Goal: Task Accomplishment & Management: Manage account settings

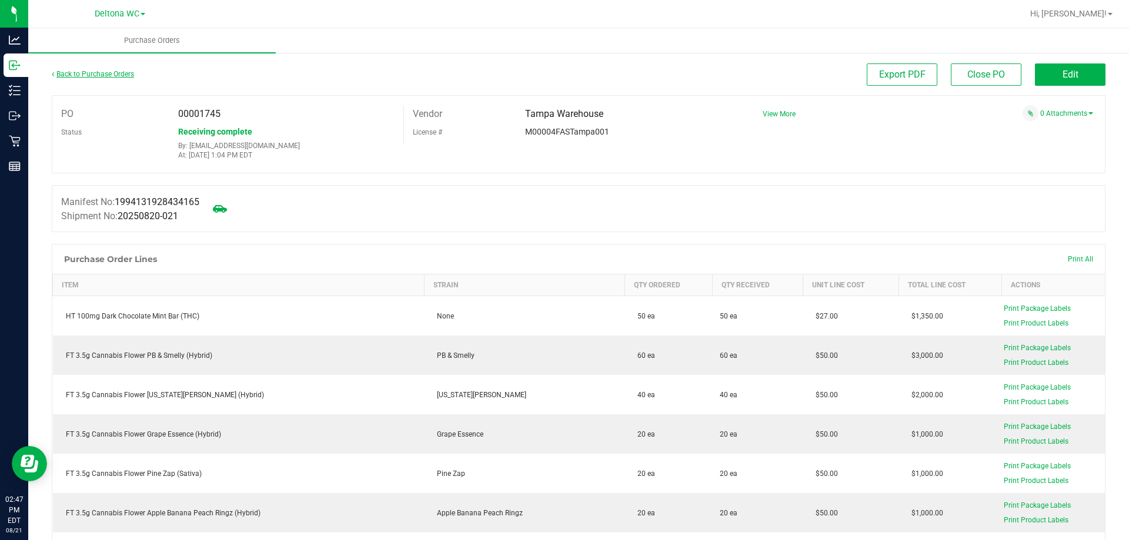
click at [90, 78] on div "Back to Purchase Orders" at bounding box center [183, 73] width 263 height 21
click at [93, 73] on link "Back to Purchase Orders" at bounding box center [93, 74] width 82 height 8
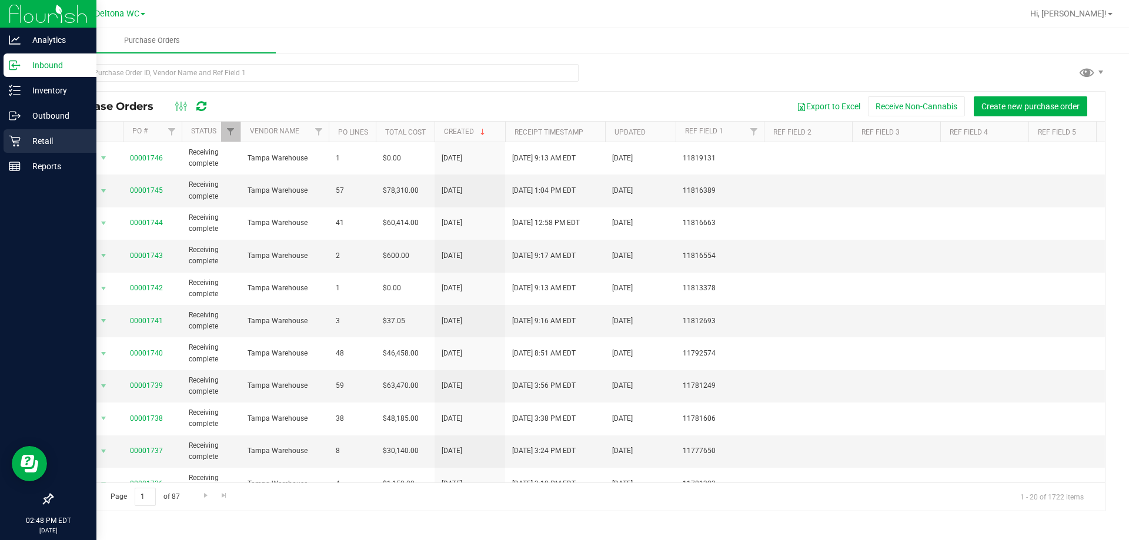
click at [26, 145] on p "Retail" at bounding box center [56, 141] width 71 height 14
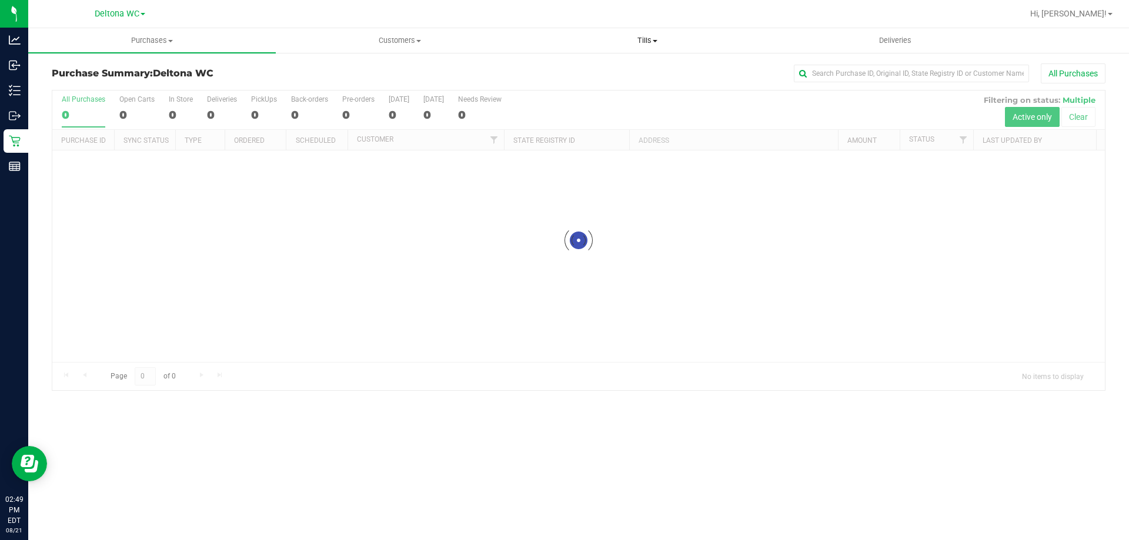
click at [658, 37] on span "Tills" at bounding box center [647, 40] width 246 height 11
click at [628, 72] on li "Manage tills" at bounding box center [647, 71] width 248 height 14
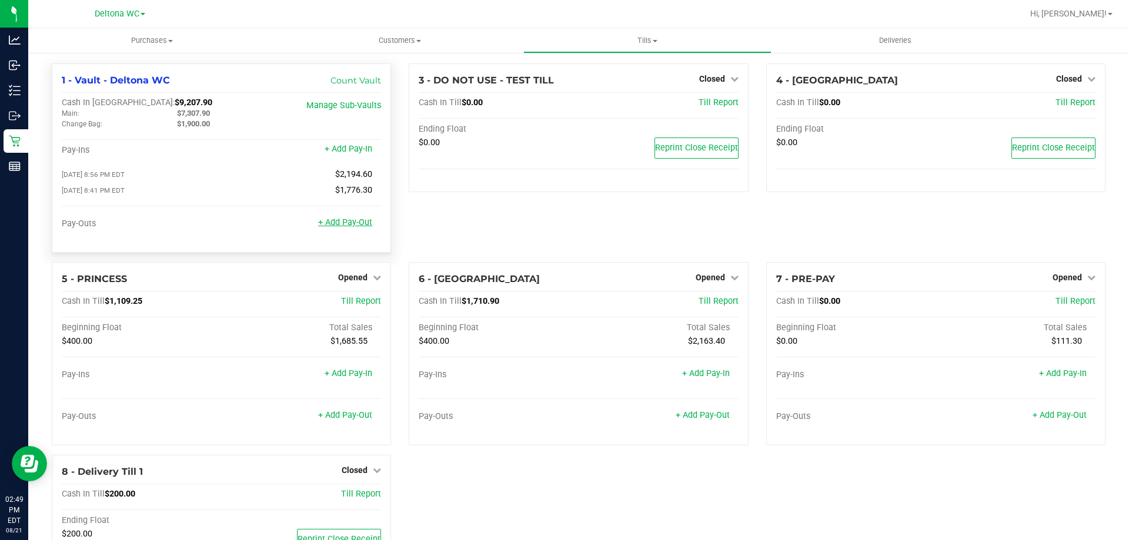
click at [353, 228] on link "+ Add Pay-Out" at bounding box center [345, 223] width 54 height 10
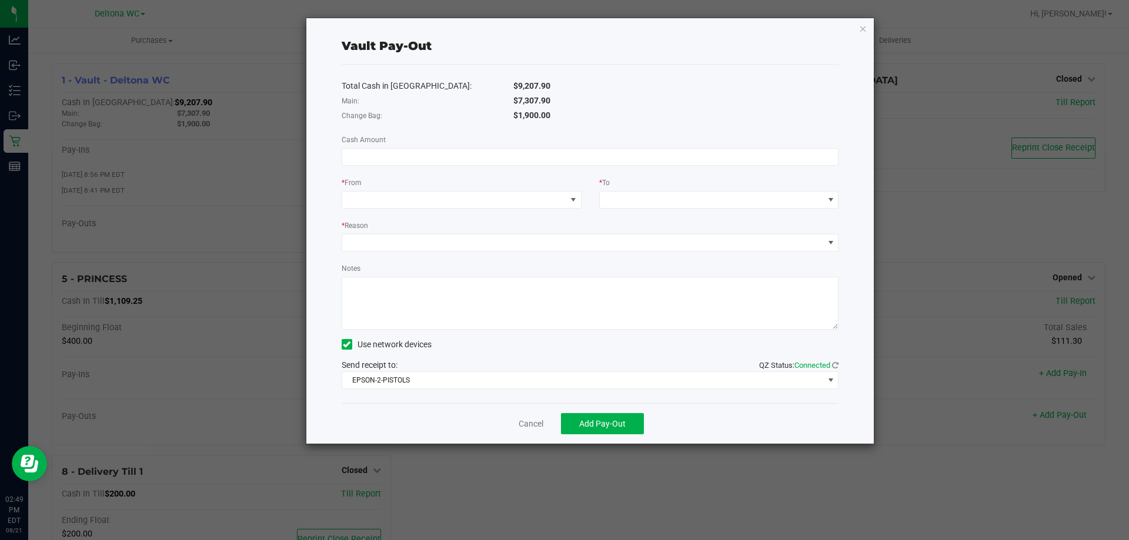
click at [508, 172] on div "Total Cash in Vault: $9,207.90 Main: $7,307.90 Change Bag: $1,900.00 Cash Amoun…" at bounding box center [590, 234] width 497 height 339
click at [510, 168] on div "Total Cash in Vault: $9,207.90 Main: $7,307.90 Change Bag: $1,900.00 Cash Amoun…" at bounding box center [590, 234] width 497 height 339
click at [516, 159] on input at bounding box center [590, 157] width 496 height 16
type input "$300.00"
click at [522, 189] on div "* From" at bounding box center [462, 183] width 240 height 15
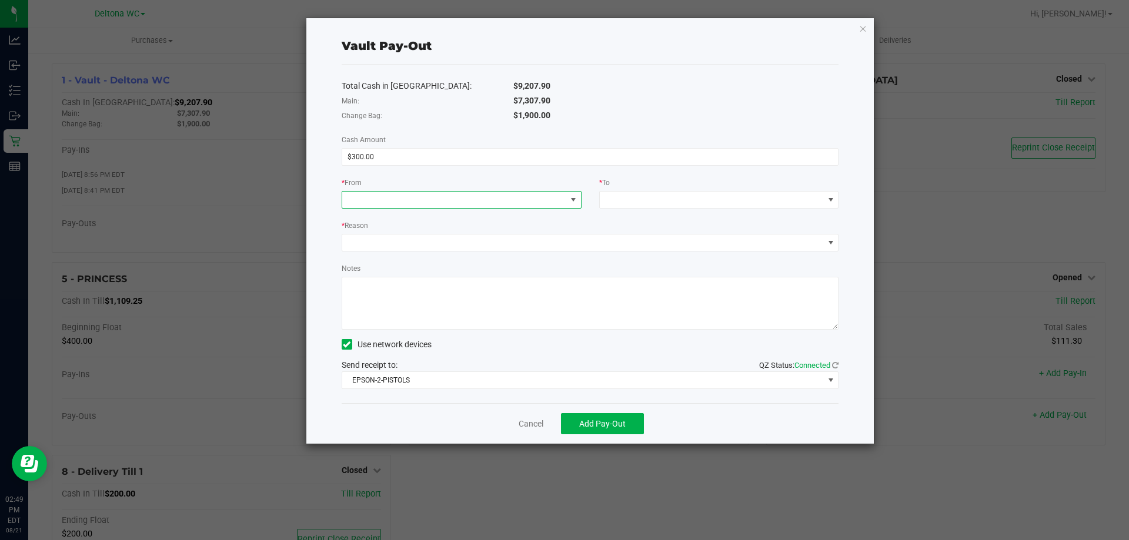
drag, startPoint x: 521, startPoint y: 191, endPoint x: 516, endPoint y: 198, distance: 8.8
click at [521, 192] on span at bounding box center [462, 200] width 240 height 18
click at [426, 249] on span "(Vault - Deltona WC)" at bounding box center [433, 252] width 73 height 9
click at [640, 186] on div "* To" at bounding box center [719, 183] width 240 height 15
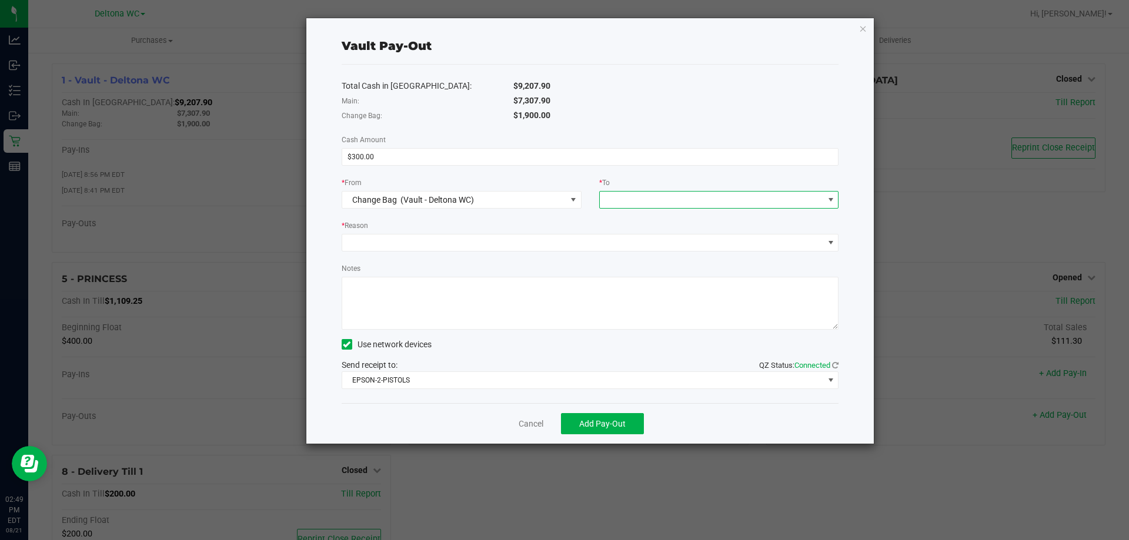
click at [634, 202] on span at bounding box center [712, 200] width 224 height 16
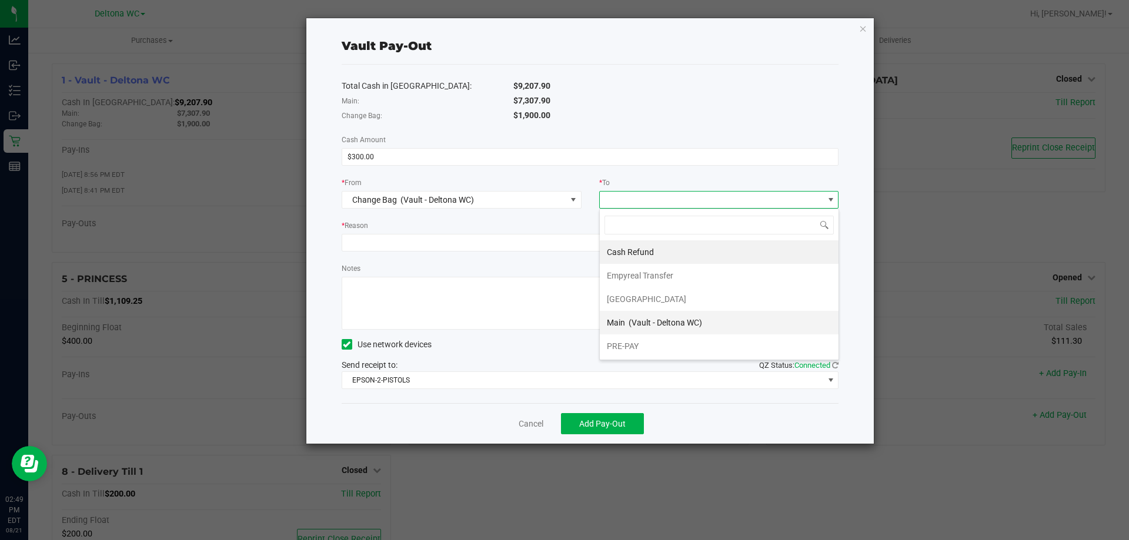
click at [639, 324] on span "(Vault - Deltona WC)" at bounding box center [665, 322] width 73 height 9
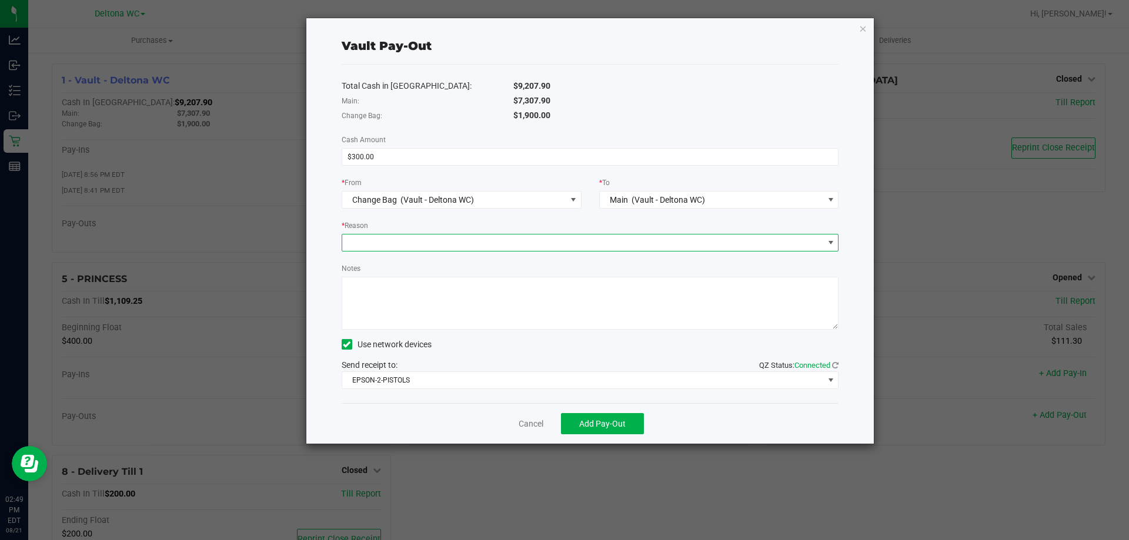
click at [600, 245] on span at bounding box center [583, 243] width 482 height 16
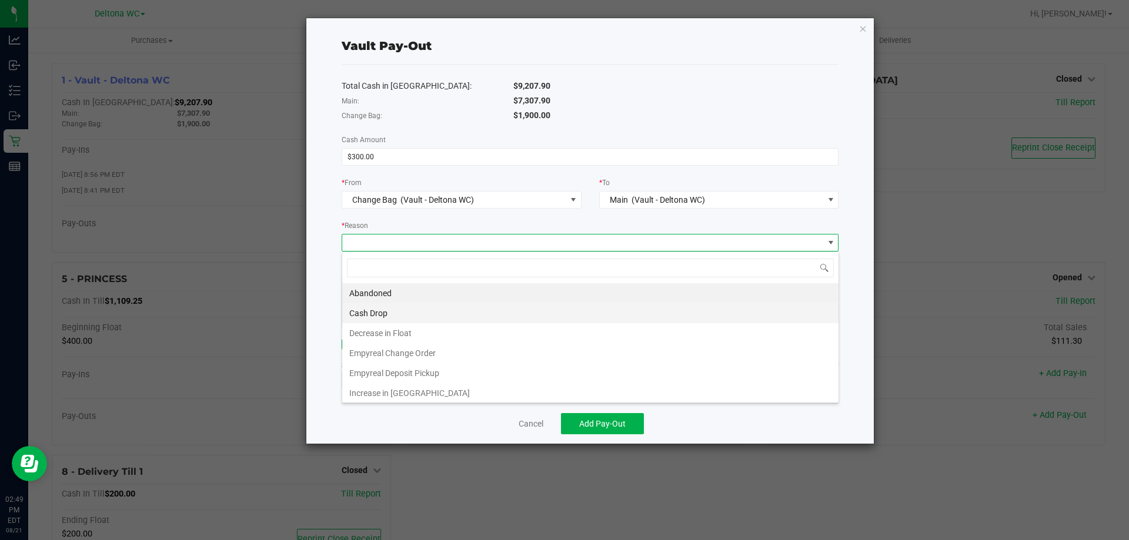
scroll to position [18, 497]
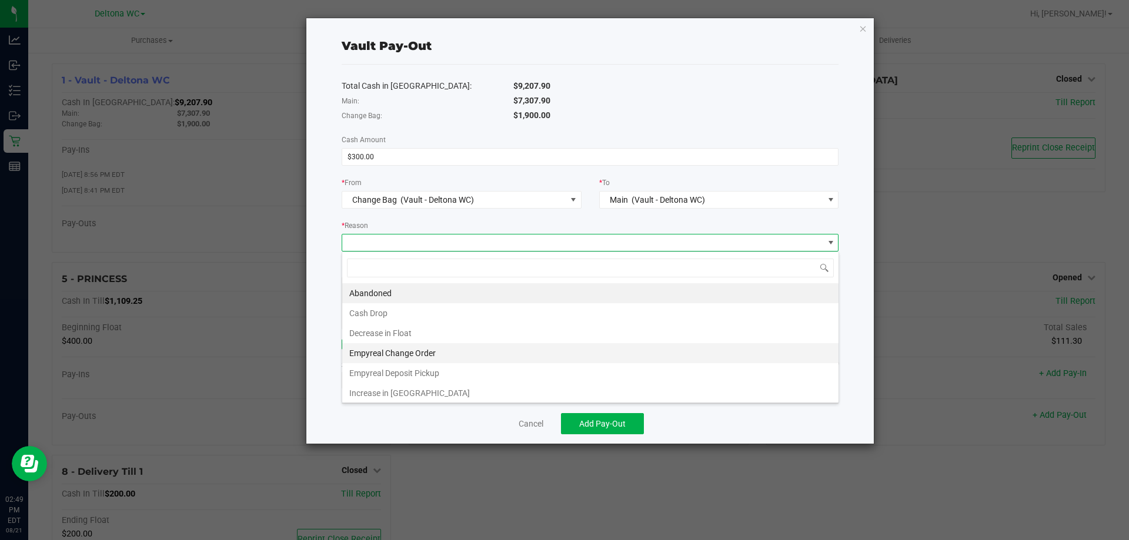
click at [449, 358] on li "Empyreal Change Order" at bounding box center [590, 353] width 496 height 20
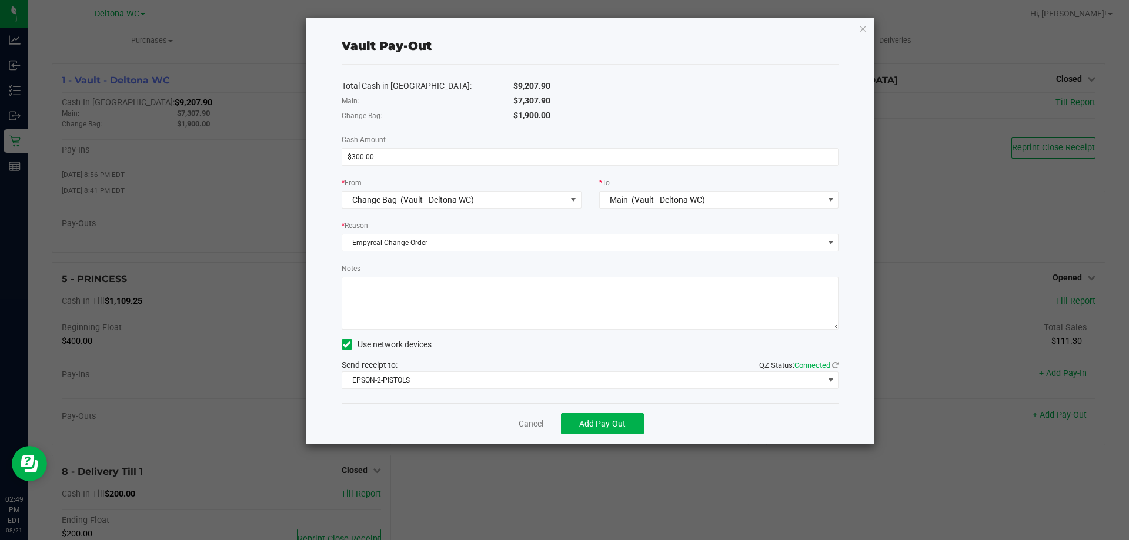
click at [447, 304] on textarea "Notes" at bounding box center [590, 303] width 497 height 53
type textarea "300"
click at [600, 420] on span "Add Pay-Out" at bounding box center [602, 423] width 46 height 9
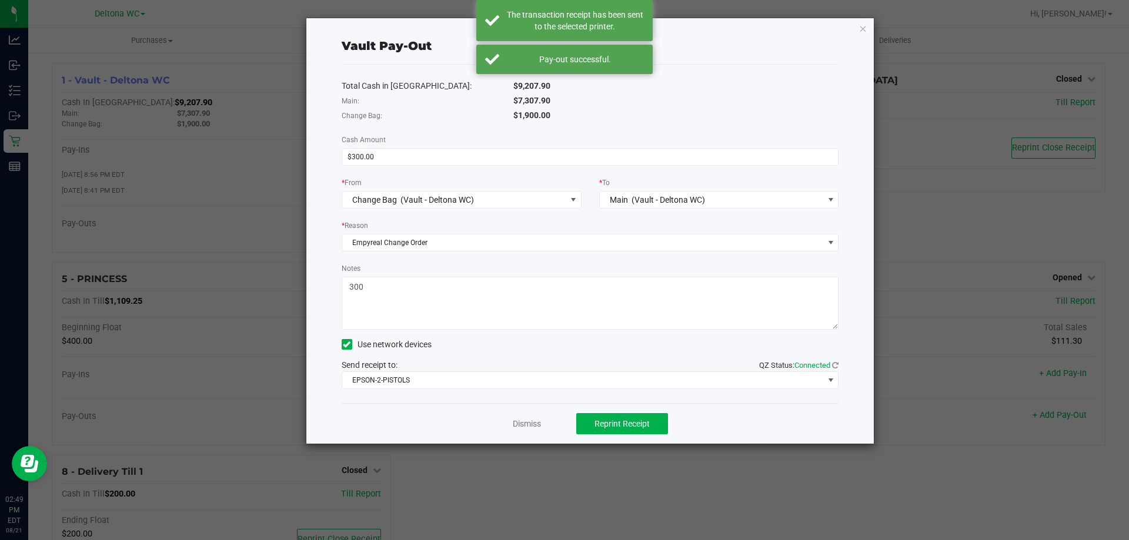
click at [541, 417] on div "Dismiss Reprint Receipt" at bounding box center [590, 423] width 497 height 41
click at [537, 422] on link "Dismiss" at bounding box center [527, 424] width 28 height 12
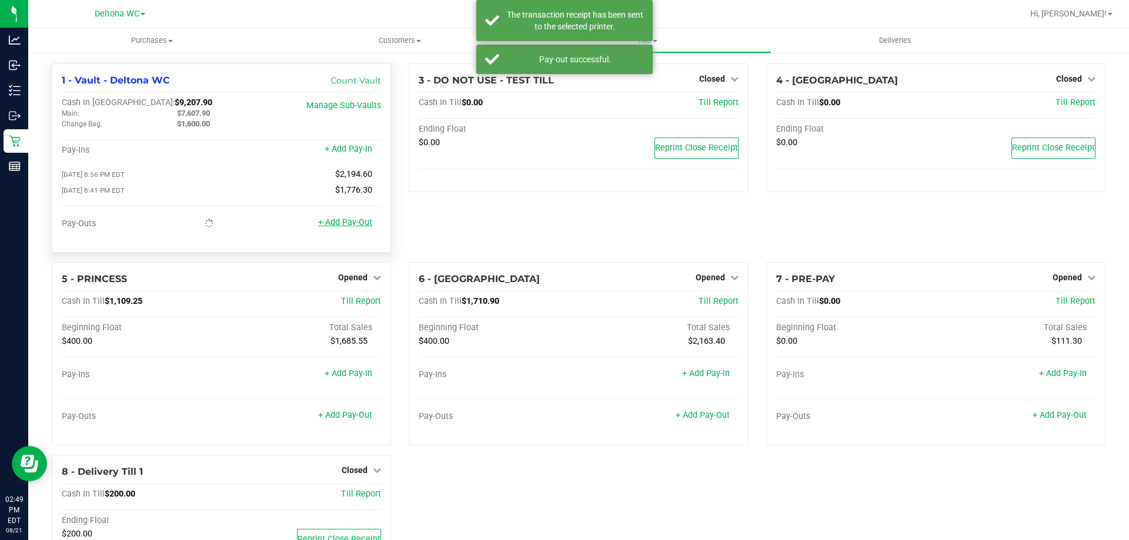
click at [356, 222] on link "+ Add Pay-Out" at bounding box center [345, 223] width 54 height 10
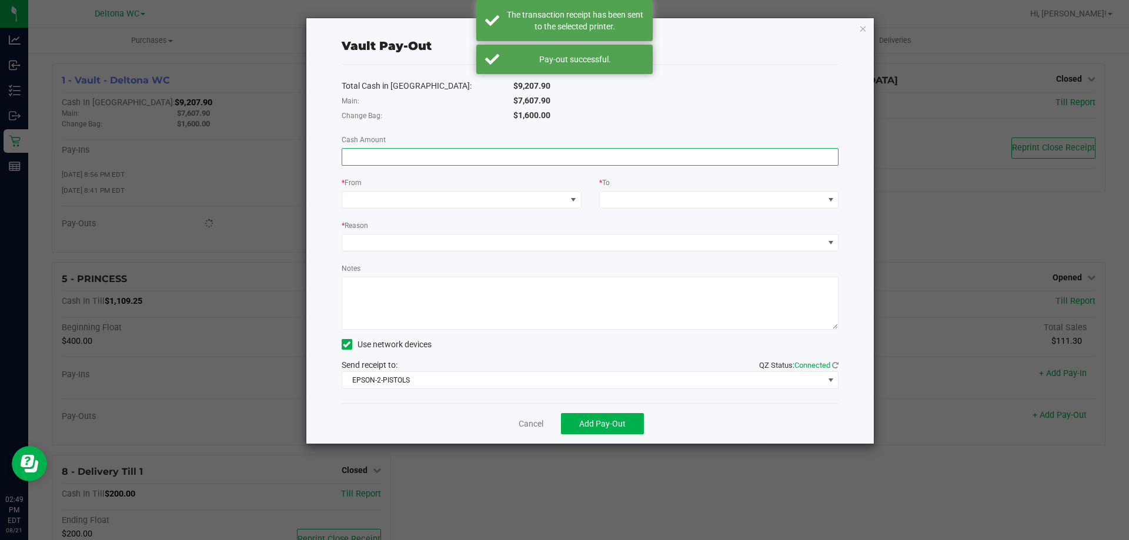
drag, startPoint x: 583, startPoint y: 153, endPoint x: 558, endPoint y: 170, distance: 29.7
click at [583, 154] on input at bounding box center [590, 157] width 496 height 16
type input "$300.00"
drag, startPoint x: 528, startPoint y: 195, endPoint x: 522, endPoint y: 203, distance: 10.1
click at [528, 195] on span at bounding box center [454, 200] width 224 height 16
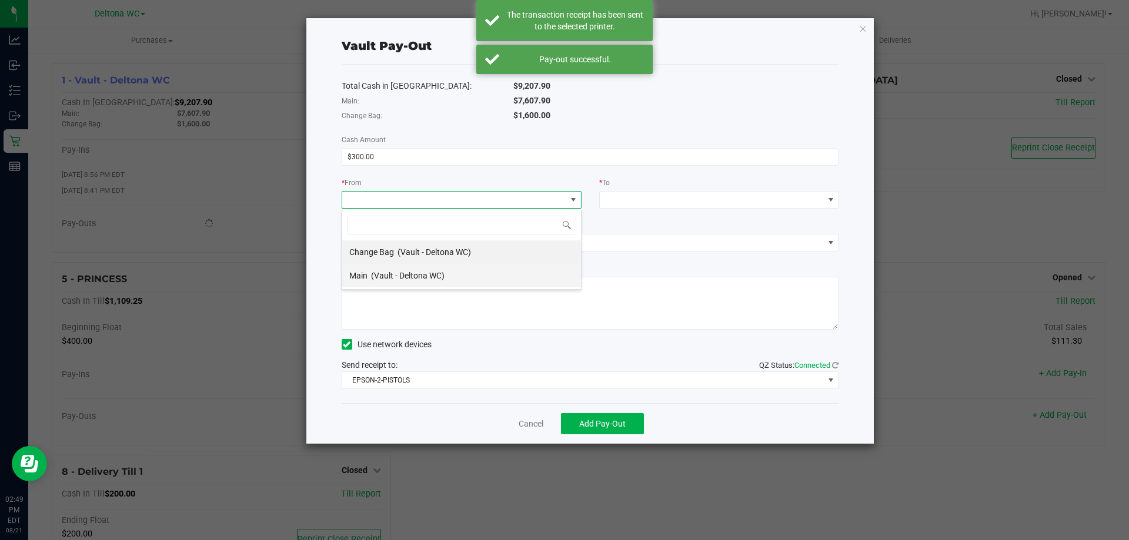
scroll to position [18, 240]
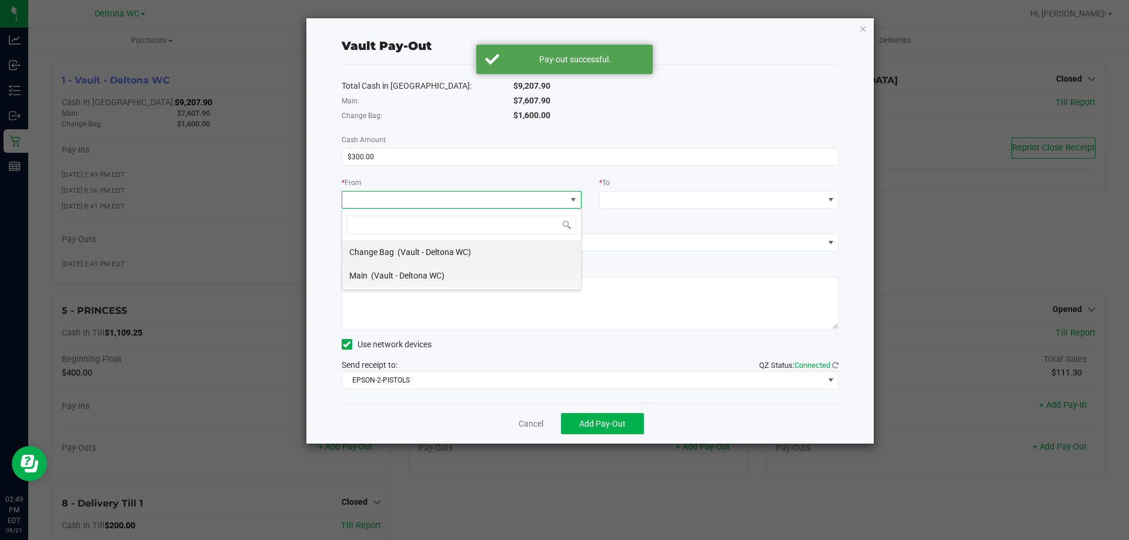
click at [424, 271] on span "(Vault - Deltona WC)" at bounding box center [407, 275] width 73 height 9
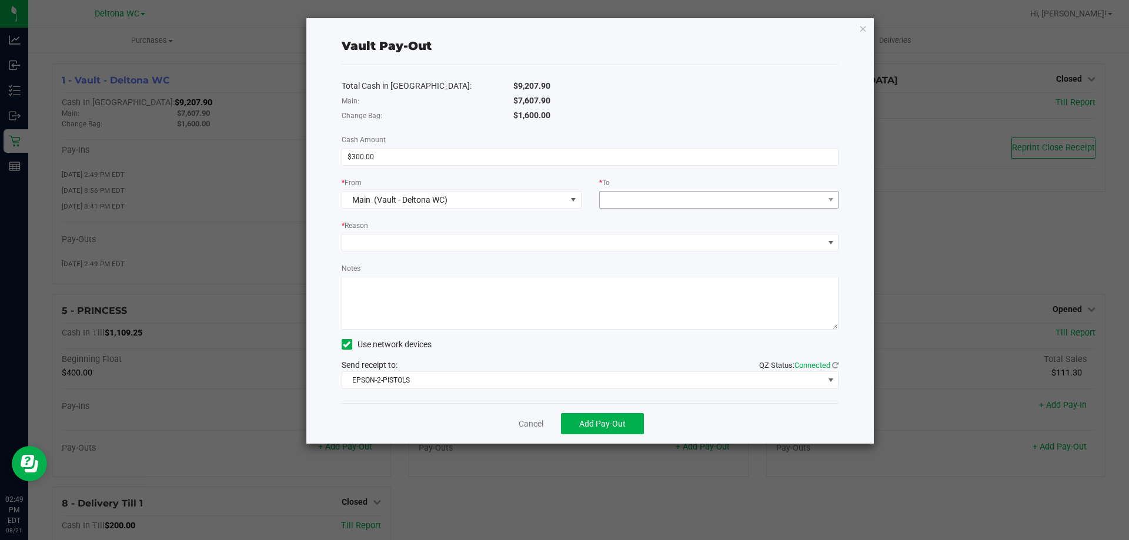
drag, startPoint x: 593, startPoint y: 210, endPoint x: 630, endPoint y: 205, distance: 37.5
click at [597, 210] on div "Total Cash in Vault: $9,207.90 Main: $7,607.90 Change Bag: $1,600.00 Cash Amoun…" at bounding box center [590, 234] width 497 height 339
click at [630, 204] on span at bounding box center [712, 200] width 224 height 16
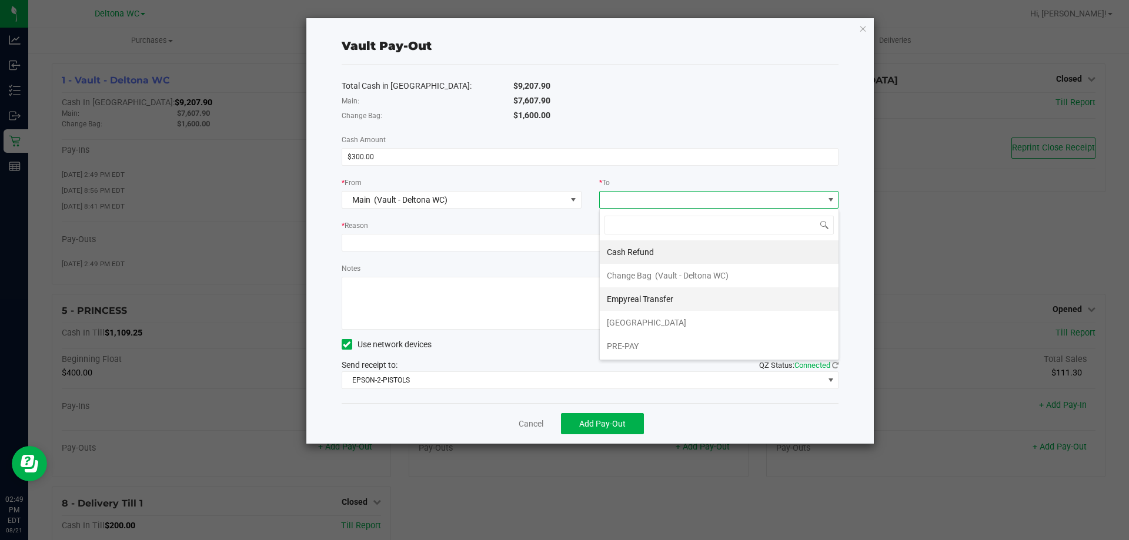
click at [654, 303] on span "Empyreal Transfer" at bounding box center [640, 299] width 66 height 9
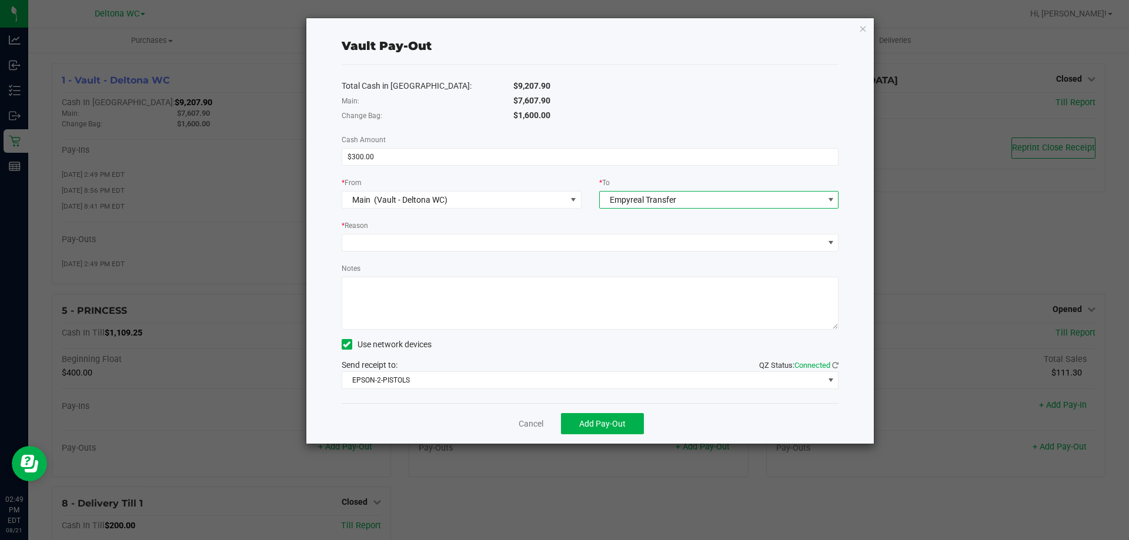
click at [644, 258] on div "Total Cash in Vault: $9,207.90 Main: $7,607.90 Change Bag: $1,600.00 Cash Amoun…" at bounding box center [590, 234] width 497 height 339
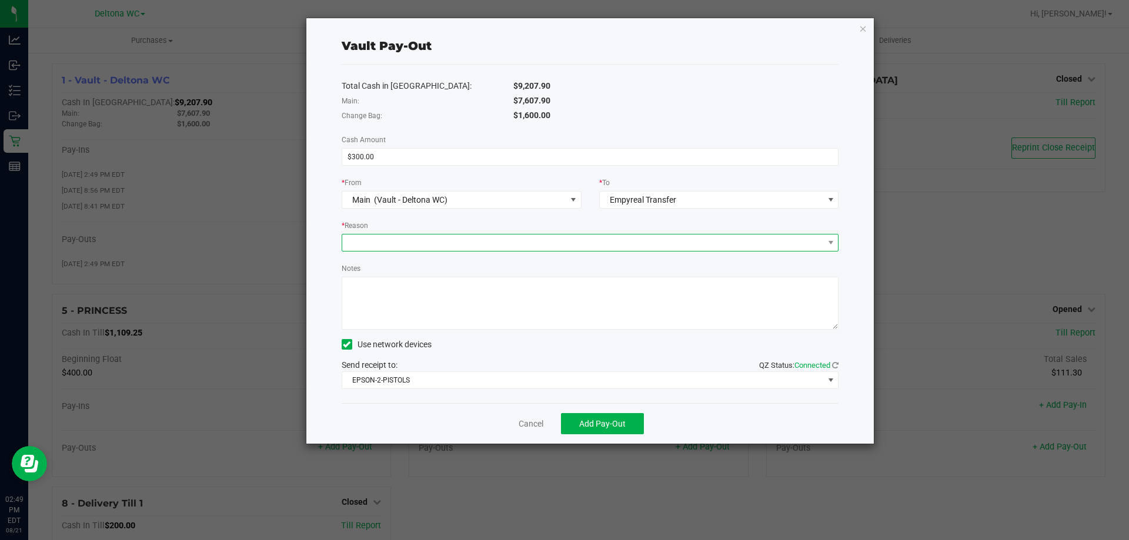
drag, startPoint x: 648, startPoint y: 246, endPoint x: 642, endPoint y: 250, distance: 7.2
click at [648, 246] on span at bounding box center [583, 243] width 482 height 16
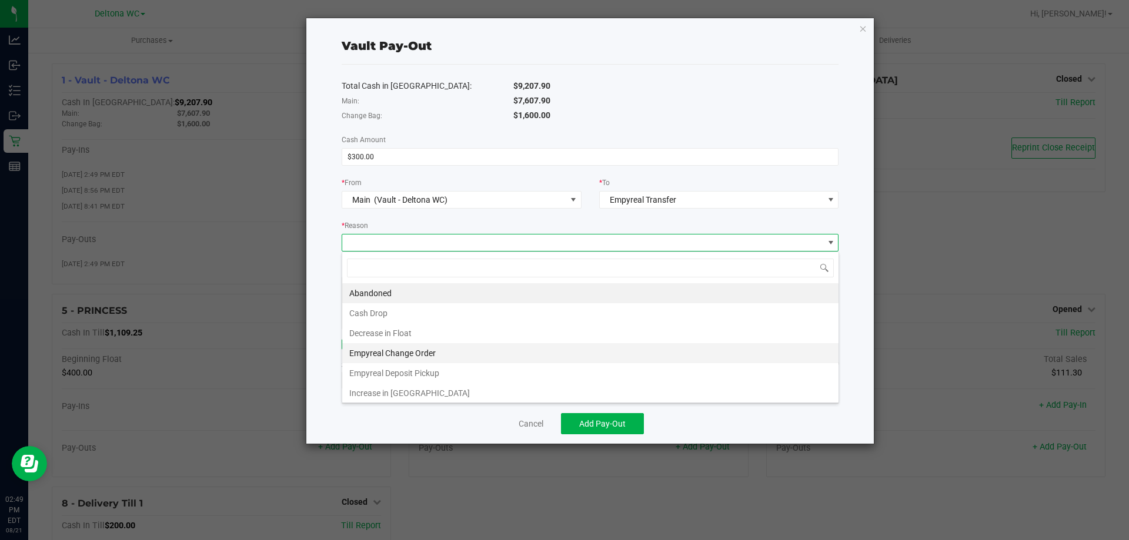
scroll to position [18, 497]
click at [424, 352] on li "Empyreal Change Order" at bounding box center [590, 353] width 496 height 20
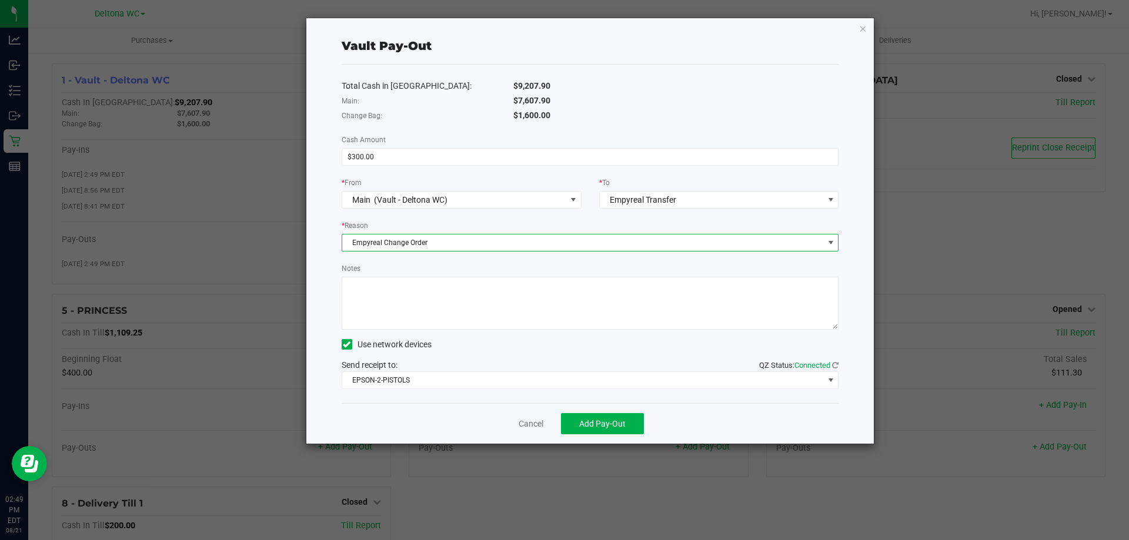
click at [437, 312] on textarea "Notes" at bounding box center [590, 303] width 497 height 53
type textarea "300"
click at [610, 419] on span "Add Pay-Out" at bounding box center [602, 423] width 46 height 9
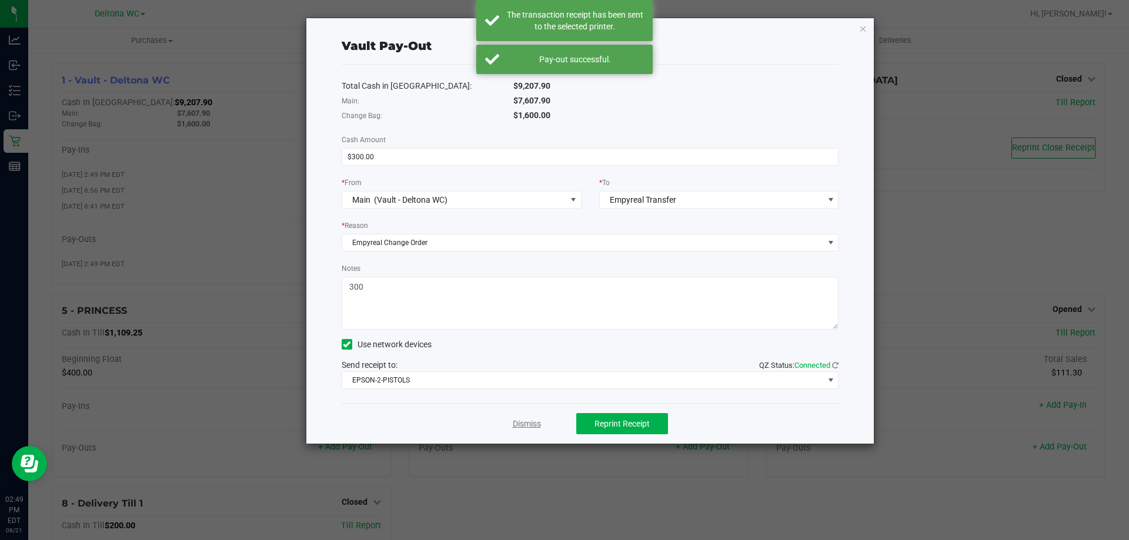
drag, startPoint x: 531, startPoint y: 416, endPoint x: 527, endPoint y: 424, distance: 9.5
click at [531, 416] on div "Dismiss Reprint Receipt" at bounding box center [590, 423] width 497 height 41
drag, startPoint x: 527, startPoint y: 424, endPoint x: 489, endPoint y: 342, distance: 90.8
click at [527, 424] on link "Dismiss" at bounding box center [527, 424] width 28 height 12
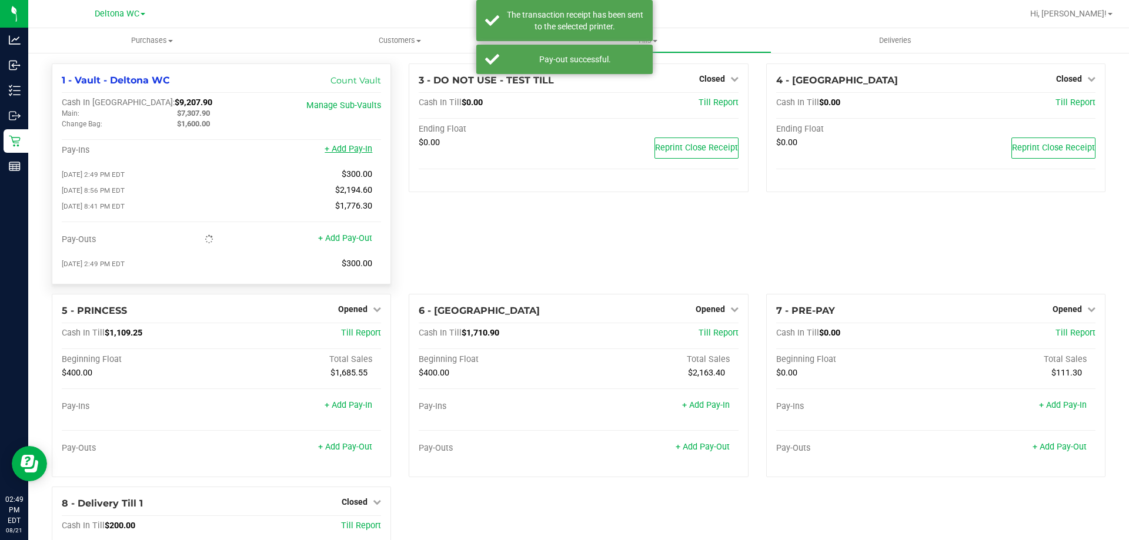
click at [359, 148] on link "+ Add Pay-In" at bounding box center [349, 149] width 48 height 10
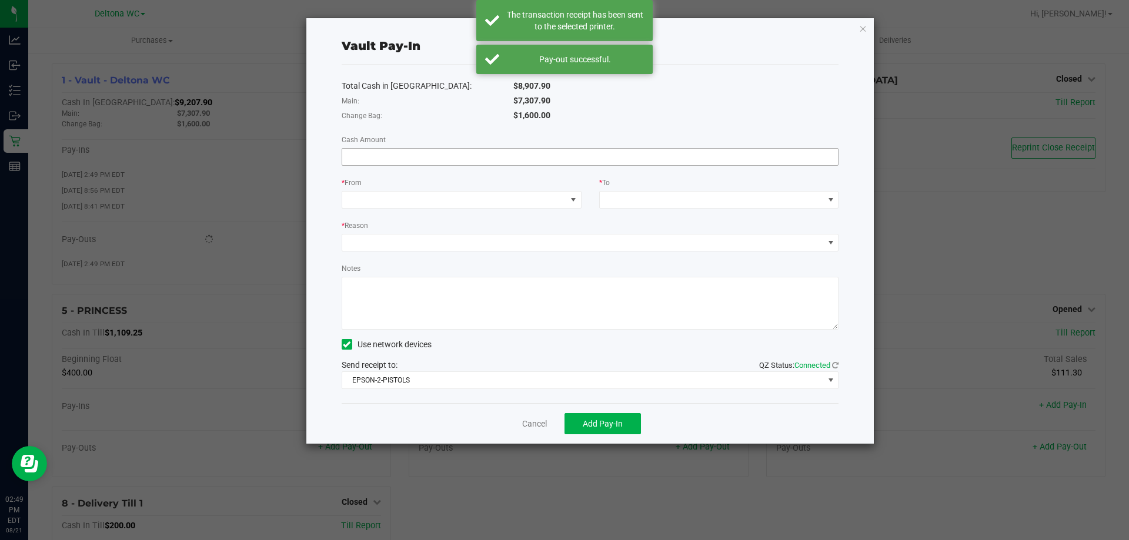
click at [613, 154] on input at bounding box center [590, 157] width 496 height 16
type input "$300.00"
click at [514, 205] on span at bounding box center [454, 200] width 224 height 16
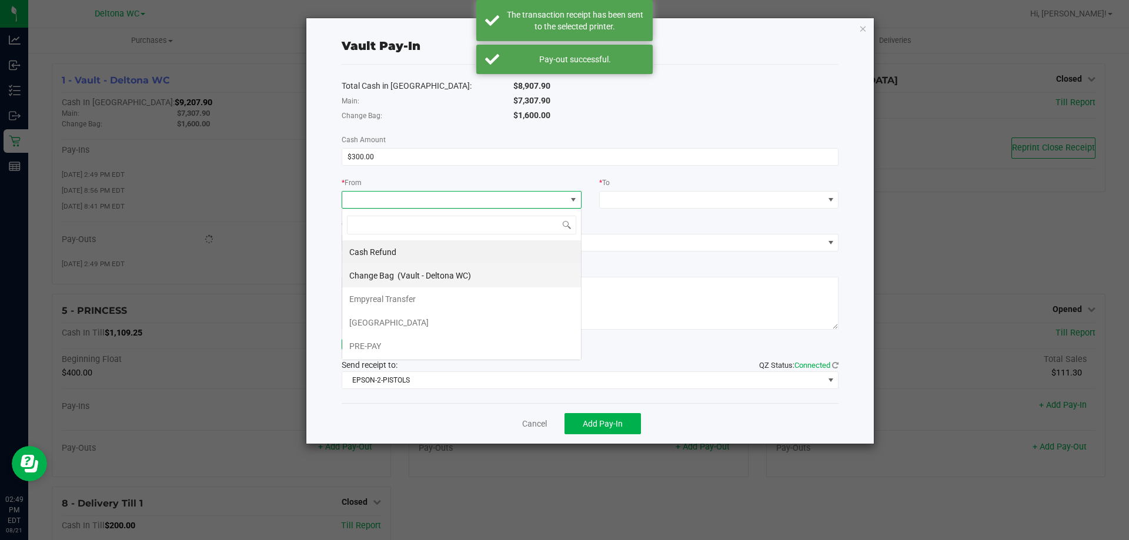
scroll to position [18, 240]
click at [434, 274] on span "(Vault - Deltona WC)" at bounding box center [433, 275] width 73 height 9
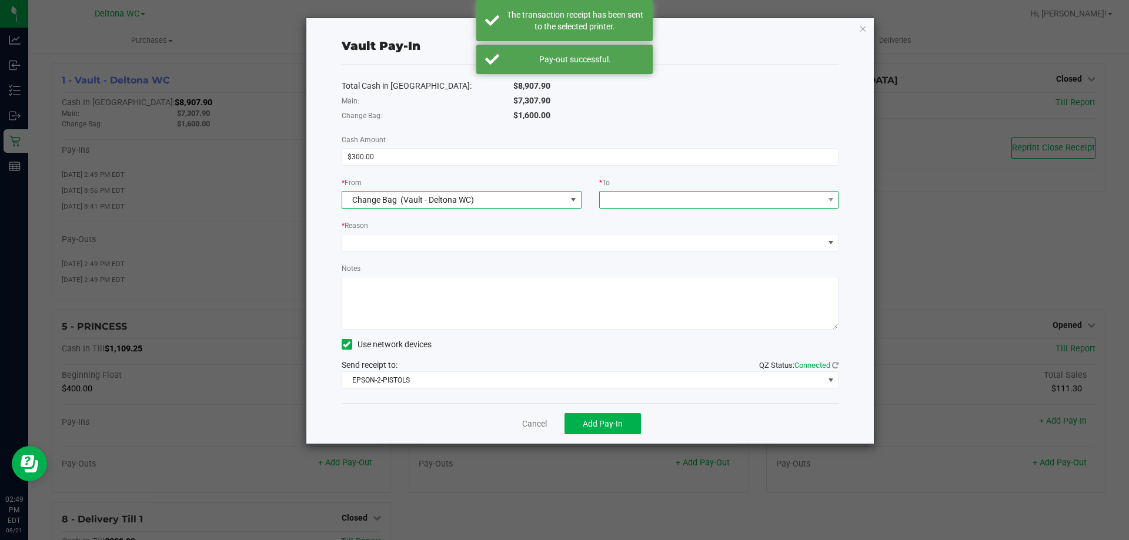
click at [636, 206] on span at bounding box center [712, 200] width 224 height 16
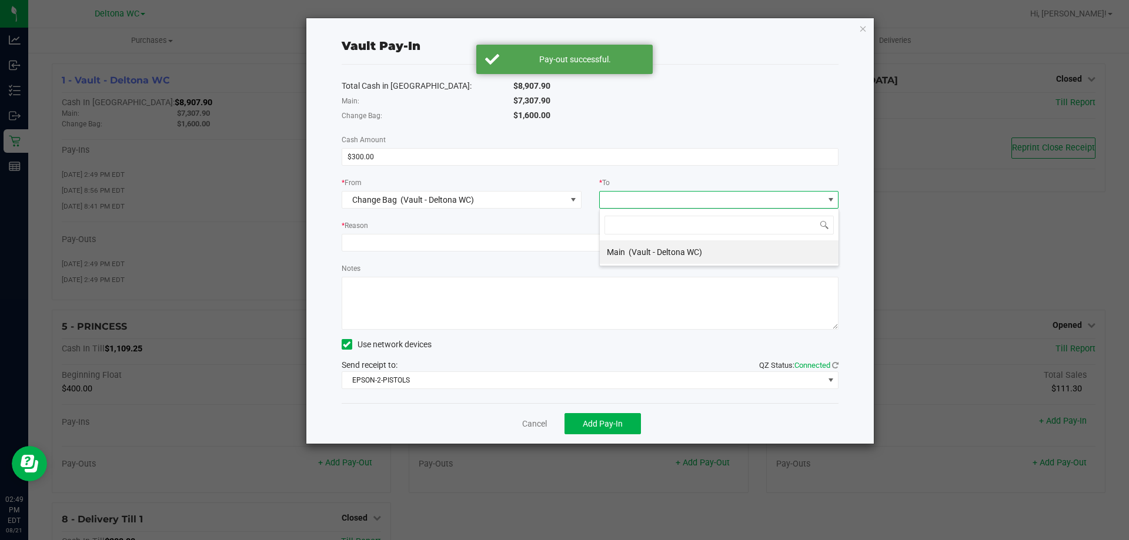
click at [524, 185] on div "* From" at bounding box center [462, 183] width 240 height 15
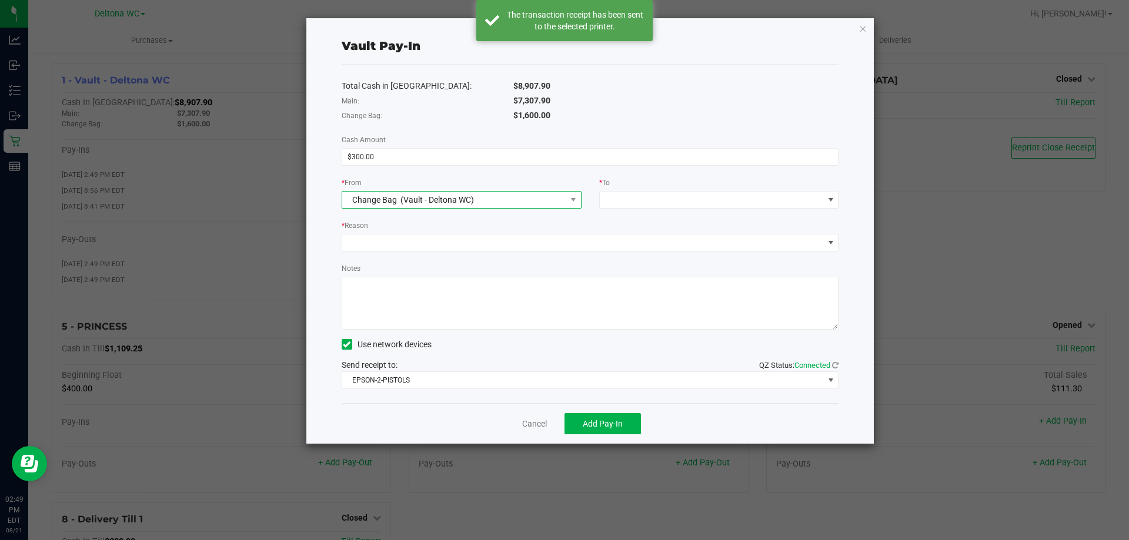
click at [517, 193] on span "Change Bag (Vault - Deltona WC)" at bounding box center [454, 200] width 224 height 16
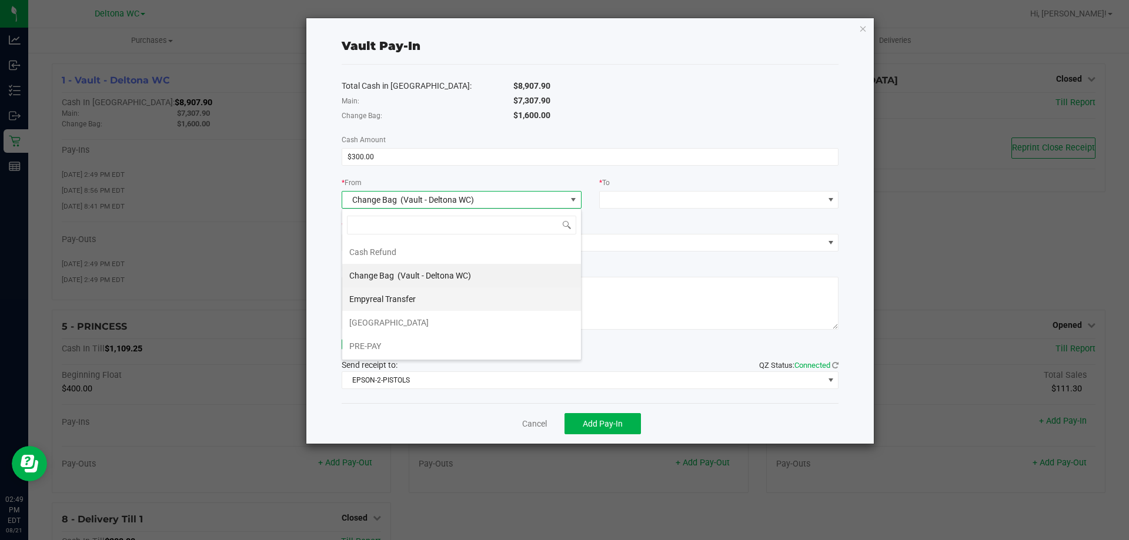
click at [416, 301] on div "Empyreal Transfer" at bounding box center [383, 299] width 68 height 21
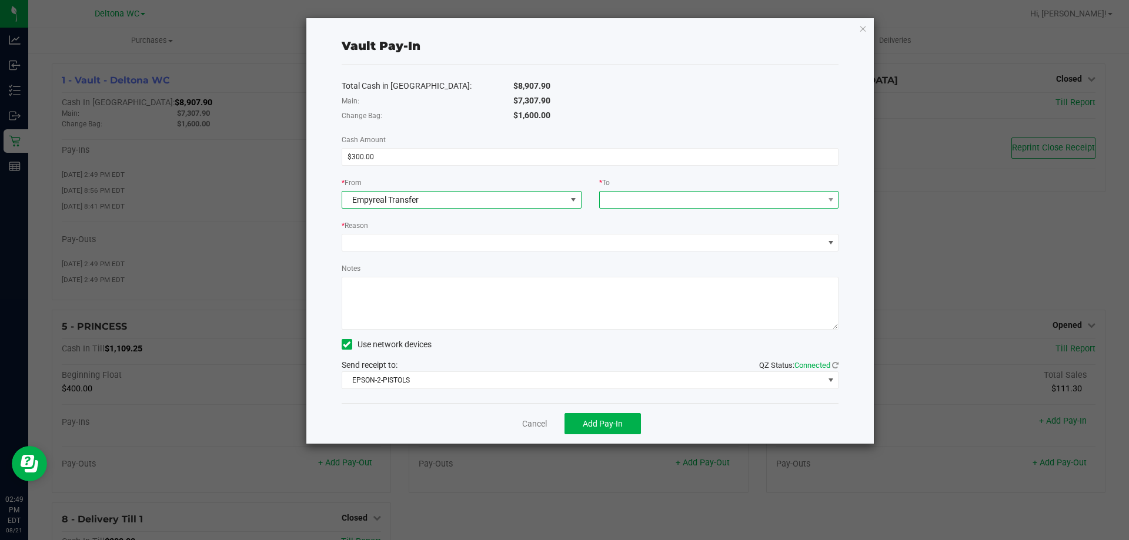
click at [694, 195] on span at bounding box center [712, 200] width 224 height 16
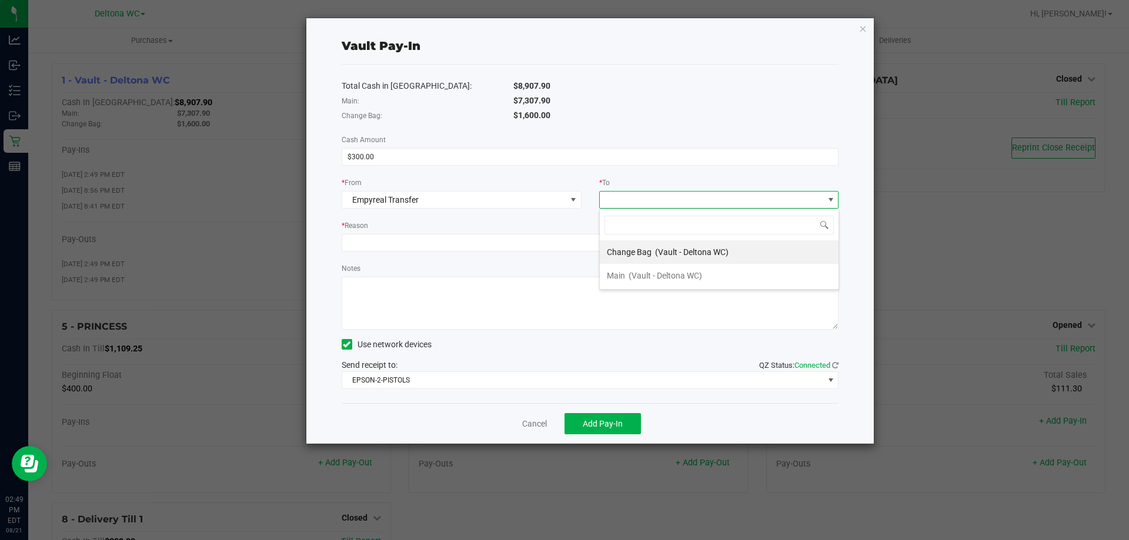
click at [684, 202] on span at bounding box center [712, 200] width 224 height 16
click at [682, 199] on span at bounding box center [712, 200] width 224 height 16
click at [654, 244] on div "Change Bag (Vault - Deltona WC)" at bounding box center [668, 252] width 122 height 21
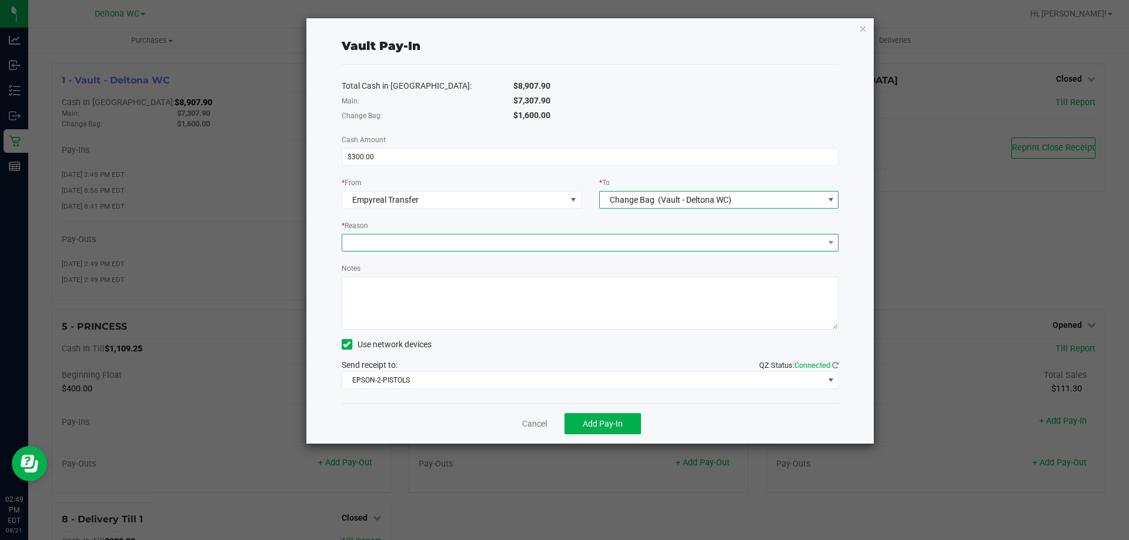
click at [648, 244] on span at bounding box center [583, 243] width 482 height 16
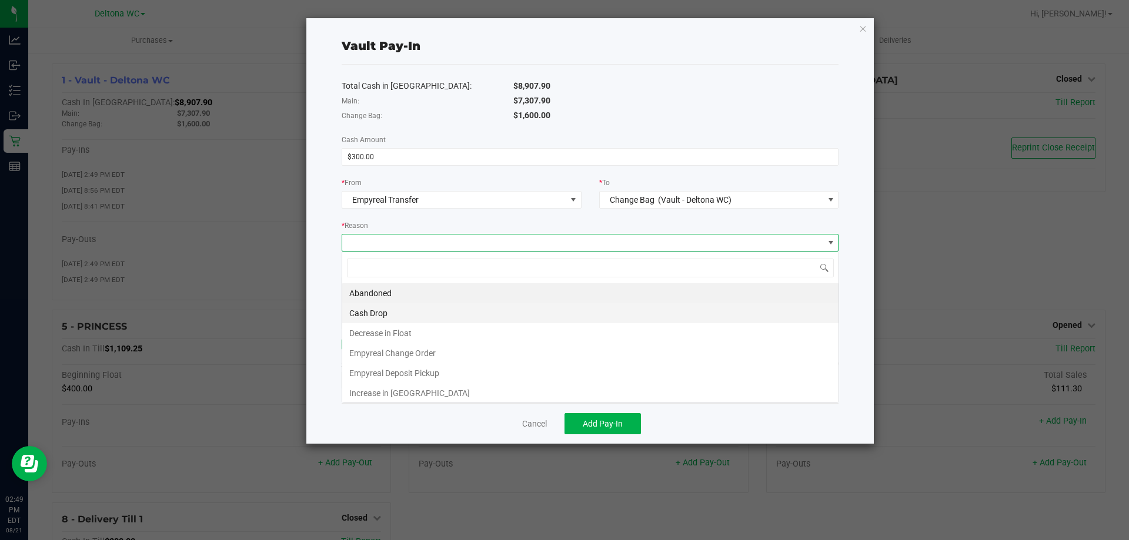
scroll to position [18, 497]
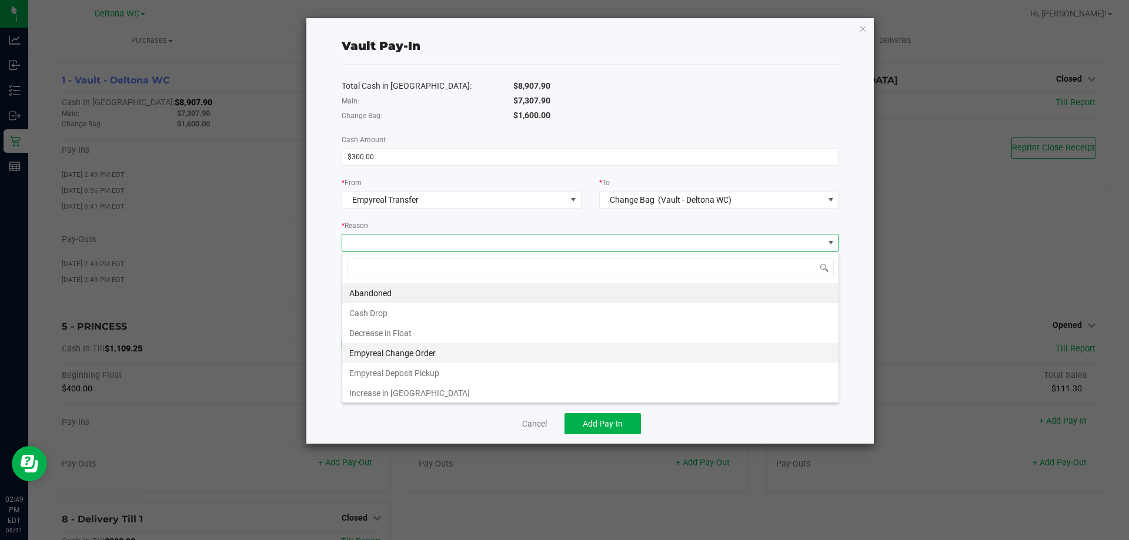
click at [444, 354] on li "Empyreal Change Order" at bounding box center [590, 353] width 496 height 20
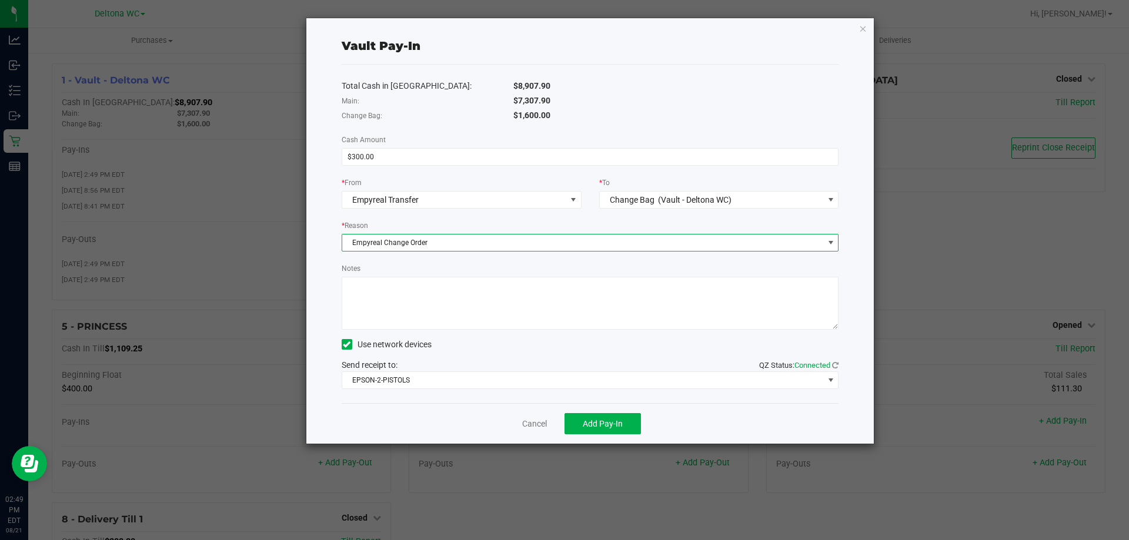
click at [453, 319] on textarea "Notes" at bounding box center [590, 303] width 497 height 53
type textarea "300"
click at [634, 440] on div "Cancel Add Pay-In" at bounding box center [590, 423] width 497 height 41
click at [621, 426] on span "Add Pay-In" at bounding box center [603, 423] width 40 height 9
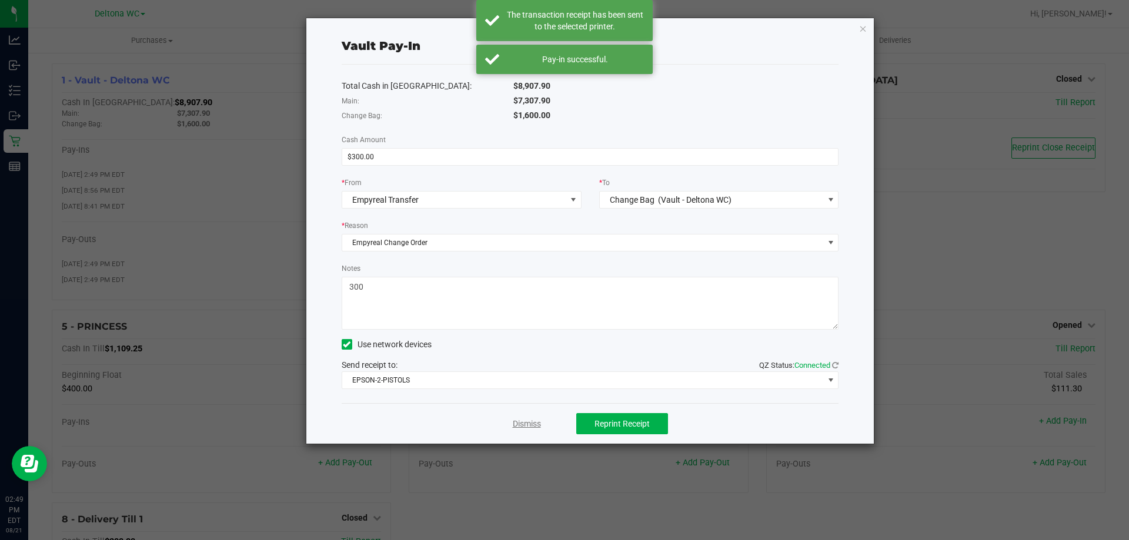
click at [532, 420] on div "Dismiss Reprint Receipt" at bounding box center [590, 423] width 497 height 41
drag, startPoint x: 532, startPoint y: 420, endPoint x: 519, endPoint y: 382, distance: 41.1
click at [532, 421] on link "Dismiss" at bounding box center [527, 424] width 28 height 12
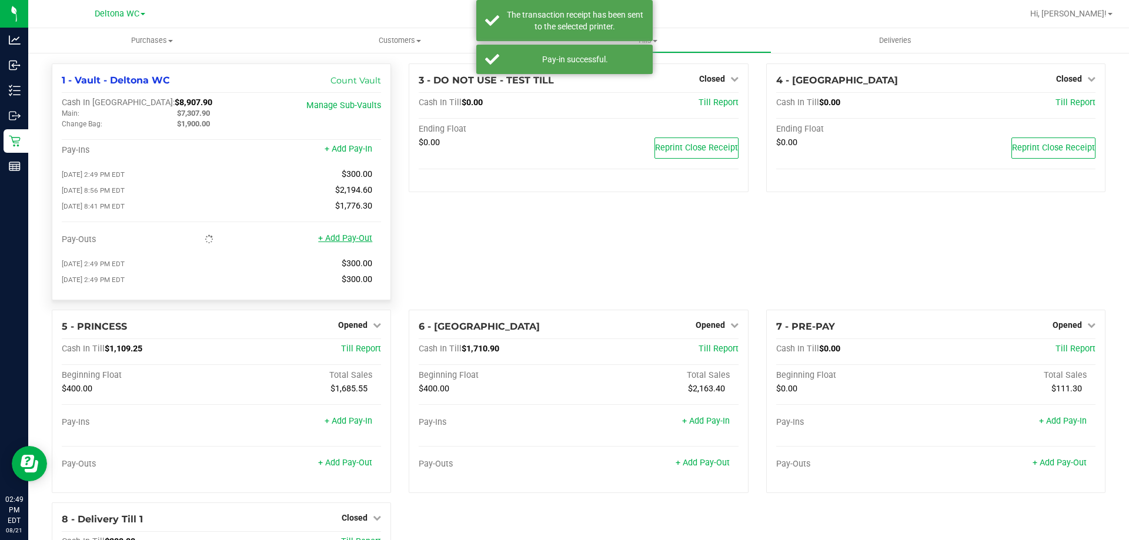
click at [364, 239] on link "+ Add Pay-Out" at bounding box center [345, 238] width 54 height 10
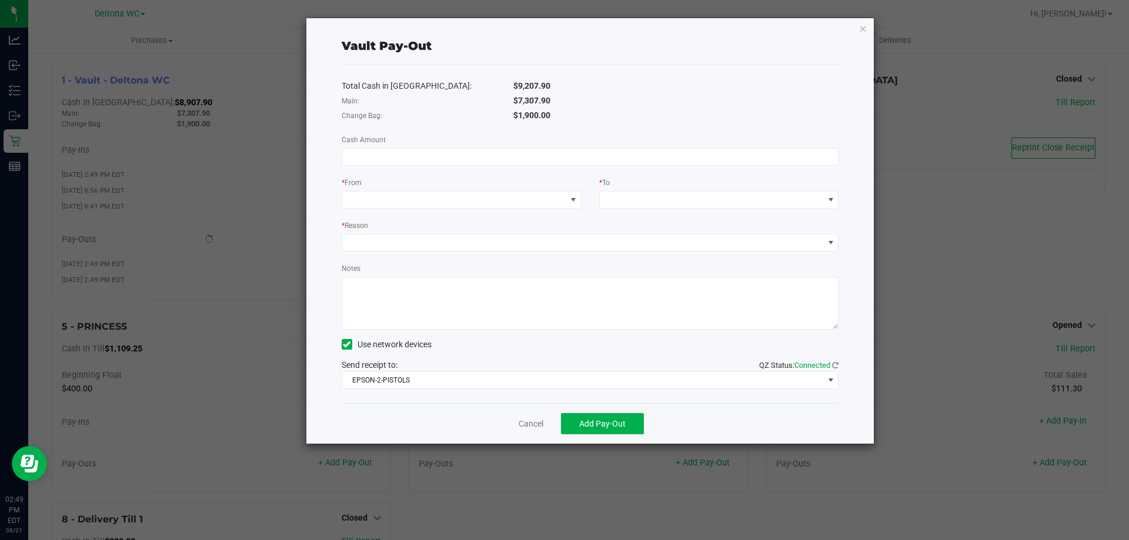
drag, startPoint x: 517, startPoint y: 97, endPoint x: 556, endPoint y: 104, distance: 39.4
click at [556, 104] on div "$7,307.90" at bounding box center [675, 101] width 343 height 12
copy span "7,307.90"
click at [513, 151] on input at bounding box center [590, 157] width 496 height 16
paste input "7307.9"
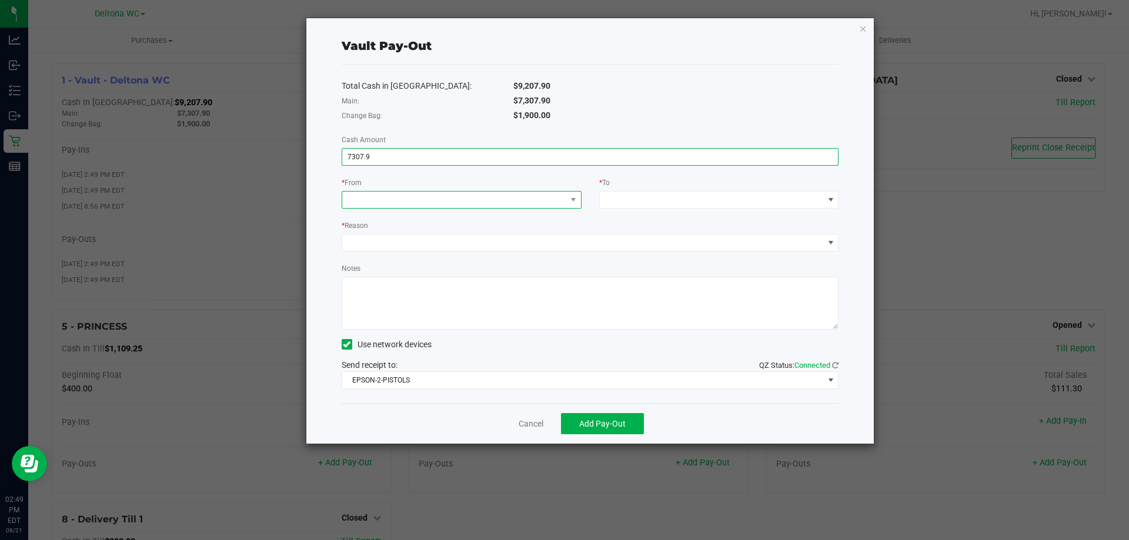
type input "$7,307.90"
click at [478, 205] on span at bounding box center [454, 200] width 224 height 16
click at [422, 289] on div "Change Bag (Vault - Deltona WC) Main (Vault - Deltona WC)" at bounding box center [462, 249] width 240 height 81
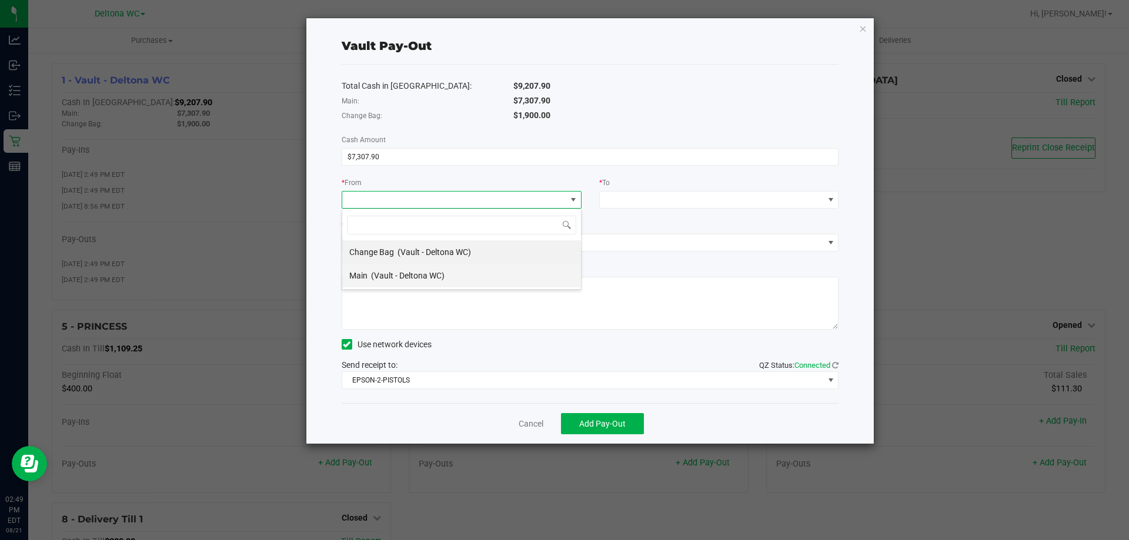
click at [422, 281] on div "Main (Vault - Deltona WC)" at bounding box center [396, 275] width 95 height 21
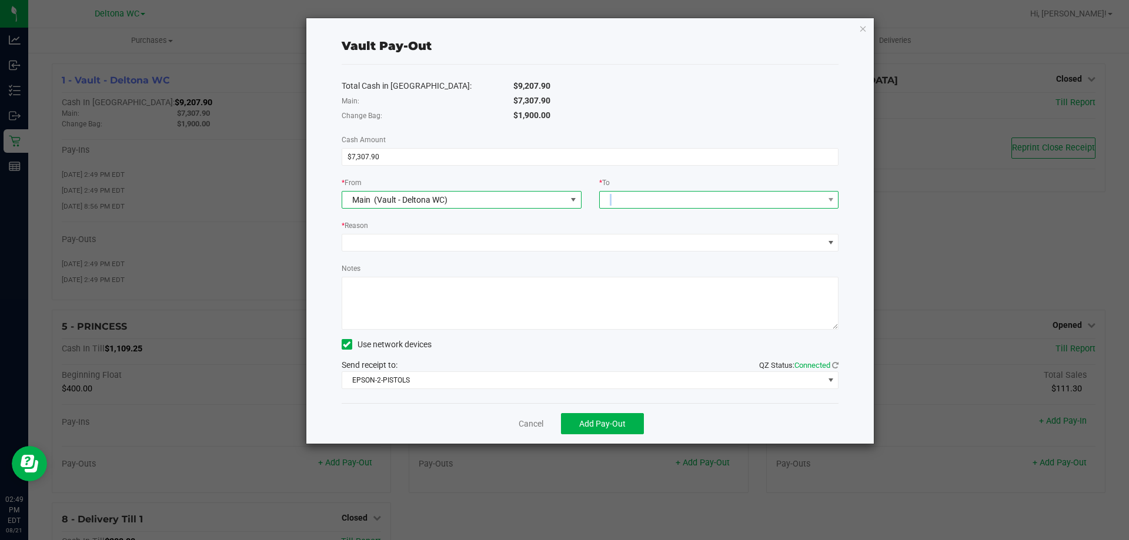
click at [611, 201] on div at bounding box center [608, 199] width 8 height 21
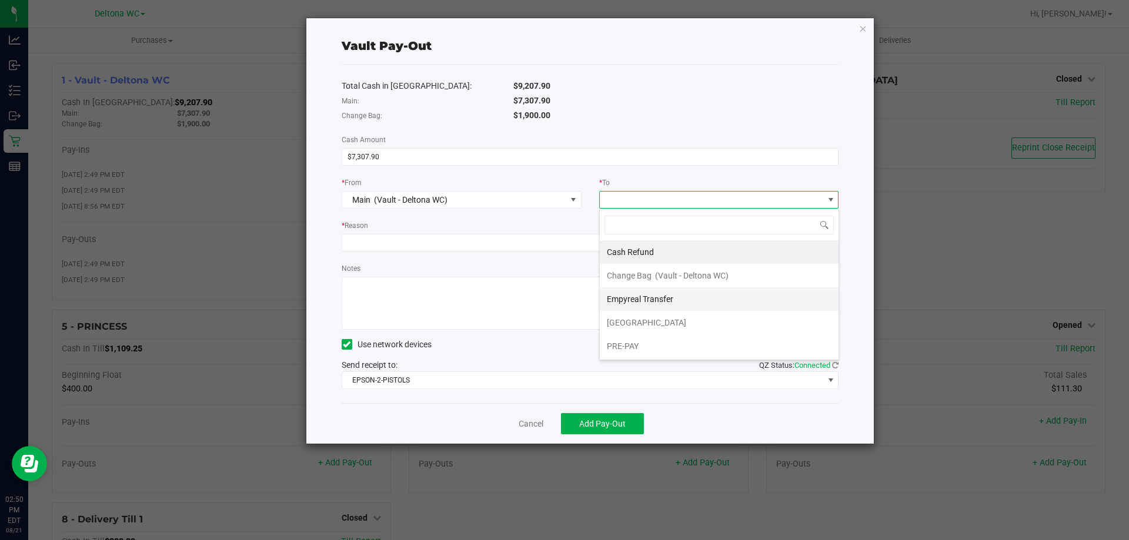
click at [668, 293] on div "Empyreal Transfer" at bounding box center [641, 299] width 68 height 21
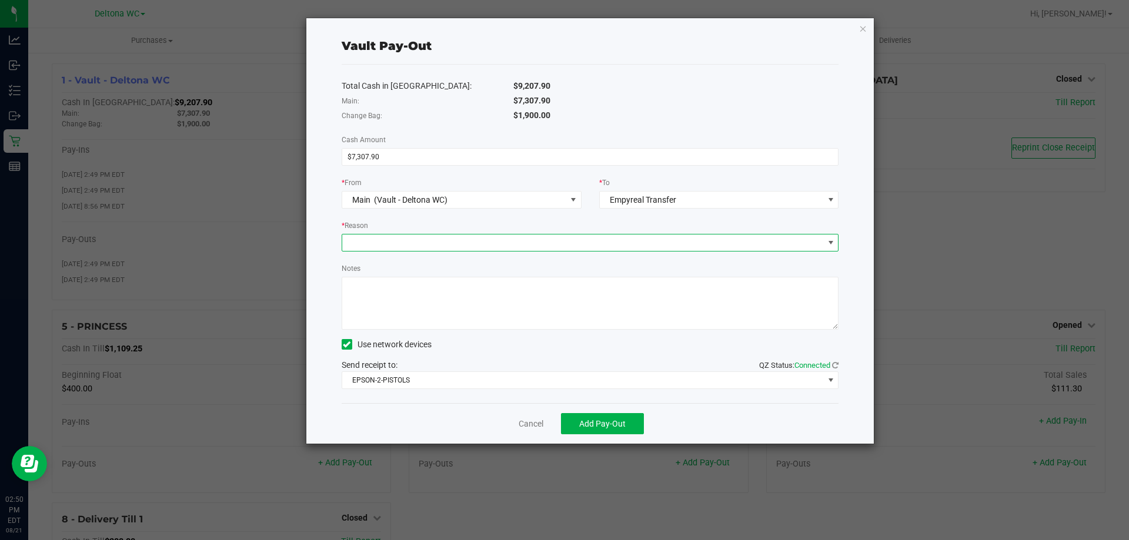
click at [591, 240] on span at bounding box center [583, 243] width 482 height 16
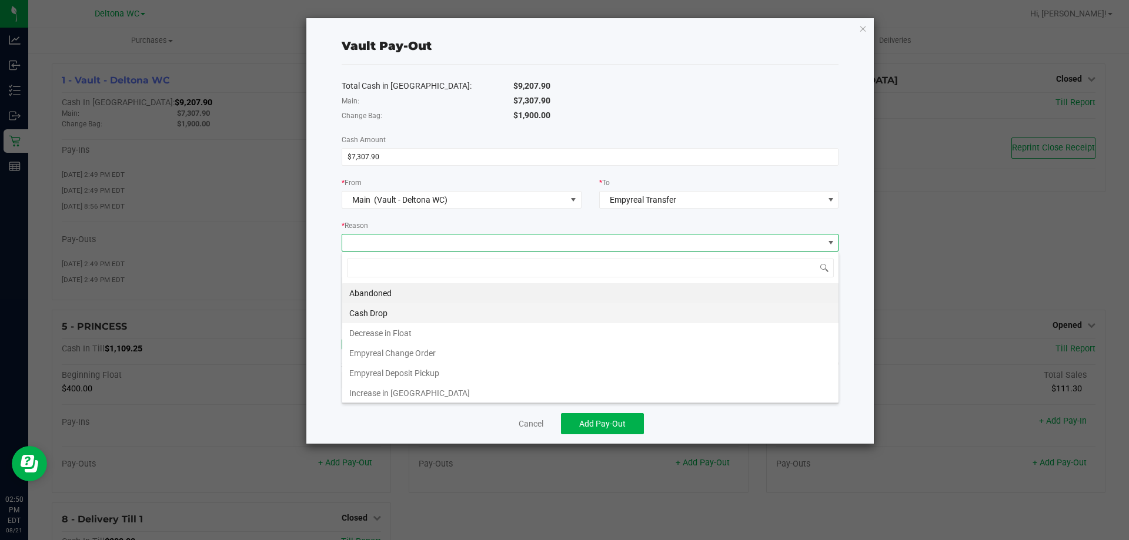
scroll to position [18, 497]
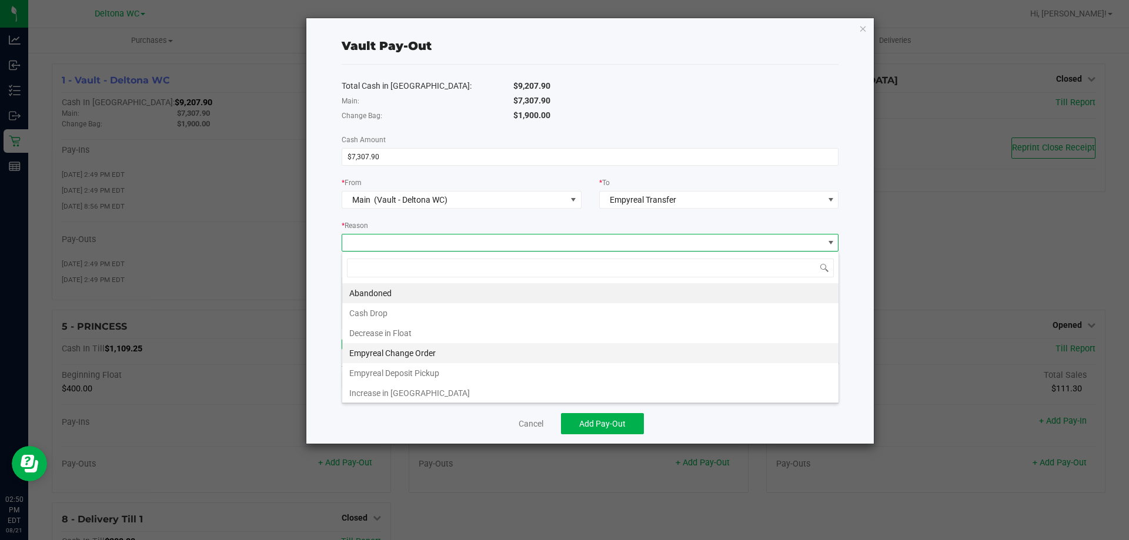
click at [436, 355] on li "Empyreal Change Order" at bounding box center [590, 353] width 496 height 20
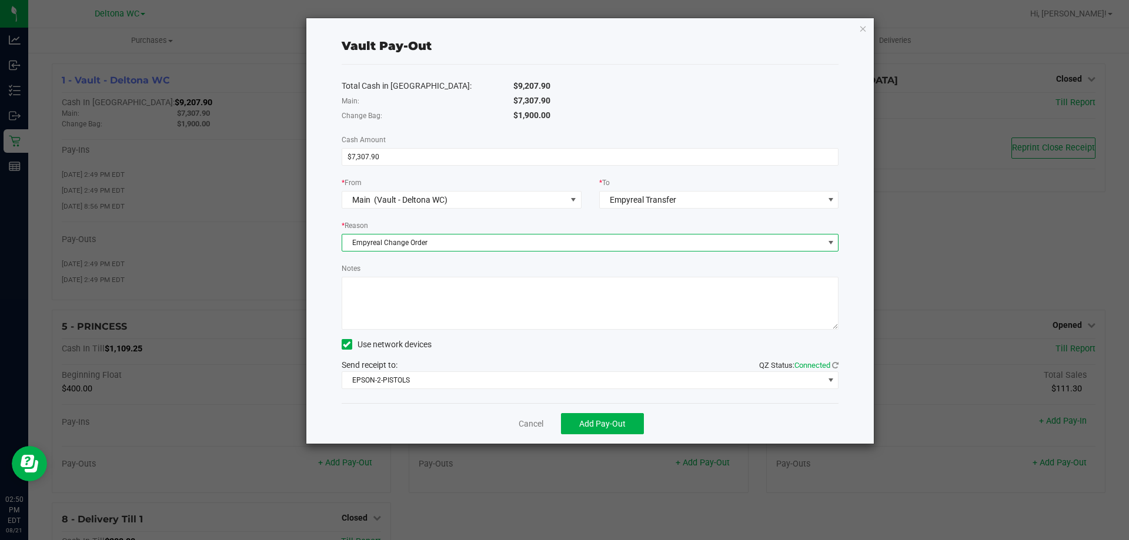
click at [449, 312] on textarea "Notes" at bounding box center [590, 303] width 497 height 53
type textarea "414 for 3970.90 413 for 3337.00"
click at [617, 436] on div "Cancel Add Pay-Out" at bounding box center [590, 423] width 497 height 41
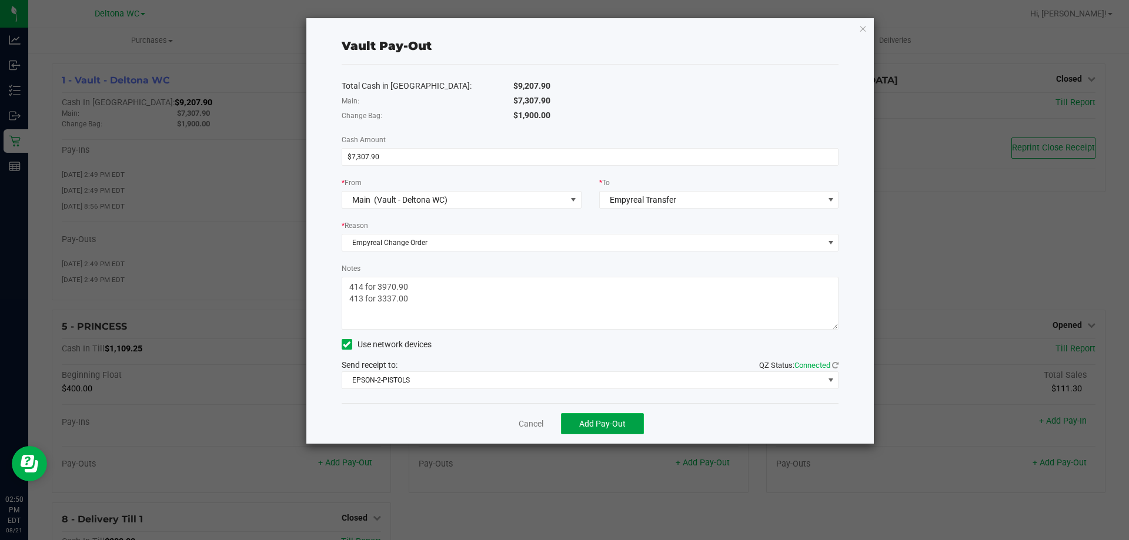
drag, startPoint x: 610, startPoint y: 430, endPoint x: 607, endPoint y: 423, distance: 7.9
click at [603, 426] on button "Add Pay-Out" at bounding box center [602, 423] width 83 height 21
click at [524, 424] on link "Dismiss" at bounding box center [527, 424] width 28 height 12
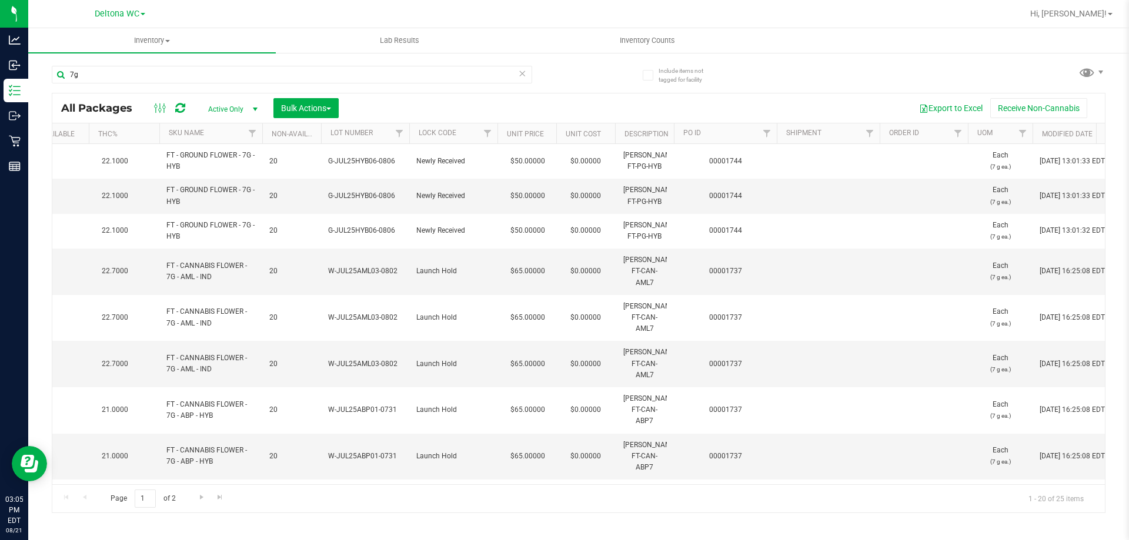
scroll to position [0, 910]
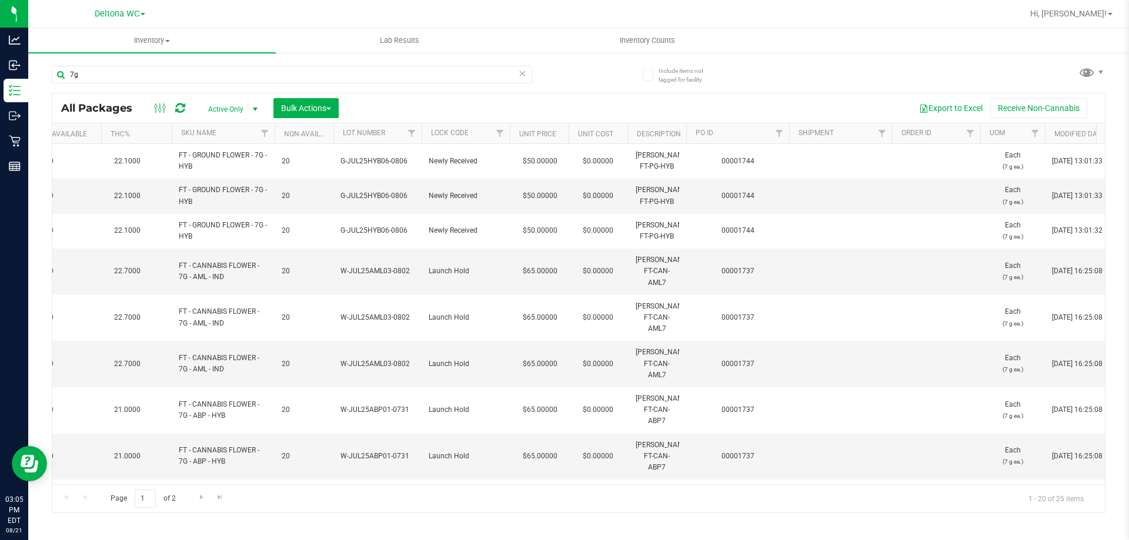
type input "7g"
drag, startPoint x: 517, startPoint y: 265, endPoint x: 562, endPoint y: 277, distance: 46.8
click at [562, 277] on td "$65.00000" at bounding box center [539, 272] width 59 height 46
click at [535, 263] on span "$65.00000" at bounding box center [540, 271] width 46 height 17
click at [1075, 18] on span "Hi, [PERSON_NAME]!" at bounding box center [1068, 13] width 76 height 9
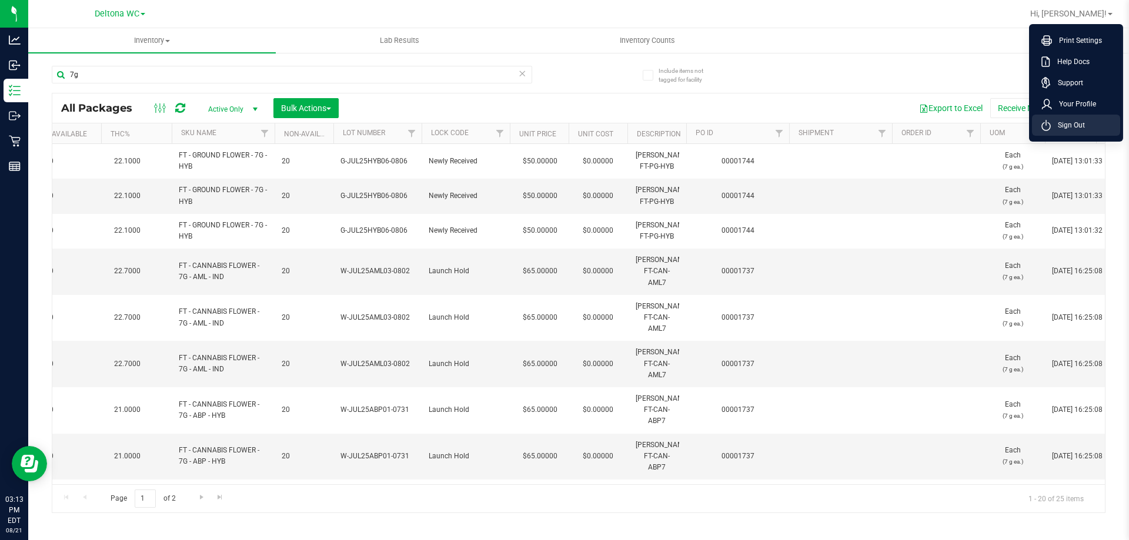
click at [1075, 131] on span "Sign Out" at bounding box center [1068, 125] width 34 height 12
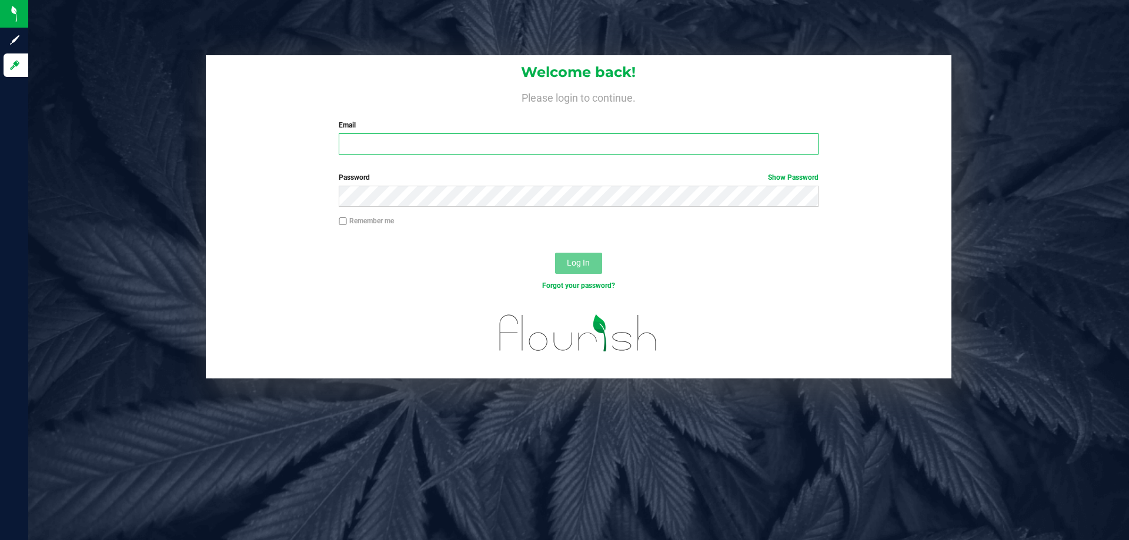
click at [659, 145] on input "Email" at bounding box center [578, 143] width 479 height 21
type input "[EMAIL_ADDRESS][DOMAIN_NAME]"
click at [555, 253] on button "Log In" at bounding box center [578, 263] width 47 height 21
